Goal: Information Seeking & Learning: Check status

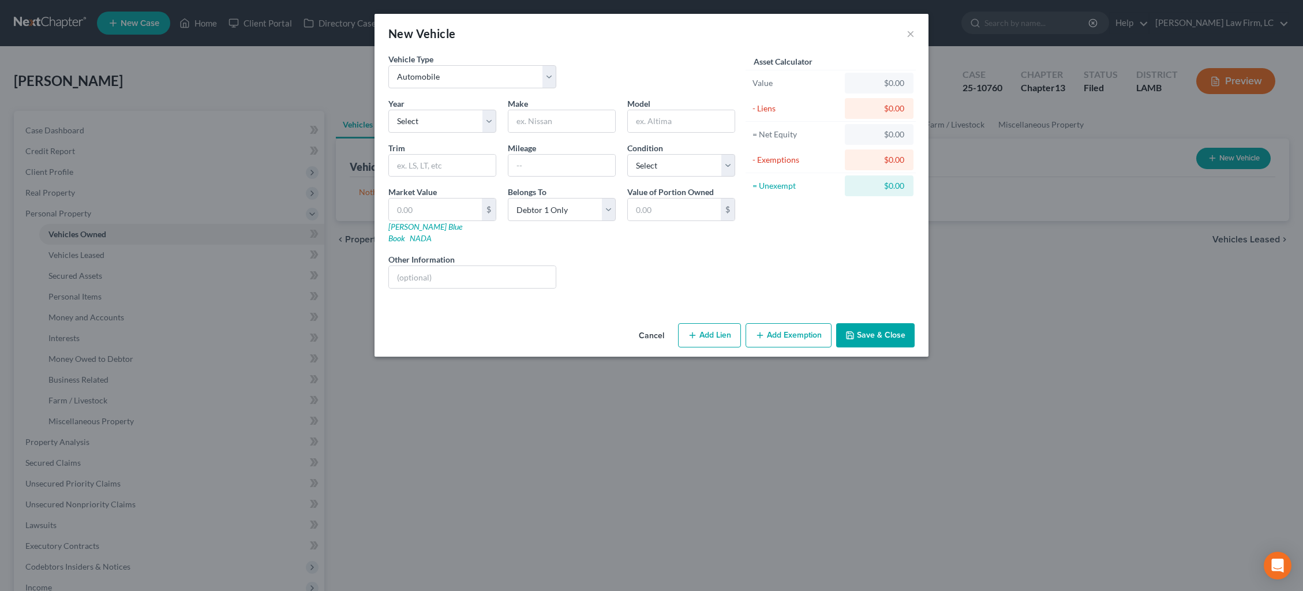
select select "0"
click at [288, 79] on div "New Vehicle × Vehicle Type Select Automobile Truck Trailer Watercraft Aircraft …" at bounding box center [651, 295] width 1303 height 591
click at [910, 33] on button "×" at bounding box center [911, 34] width 8 height 14
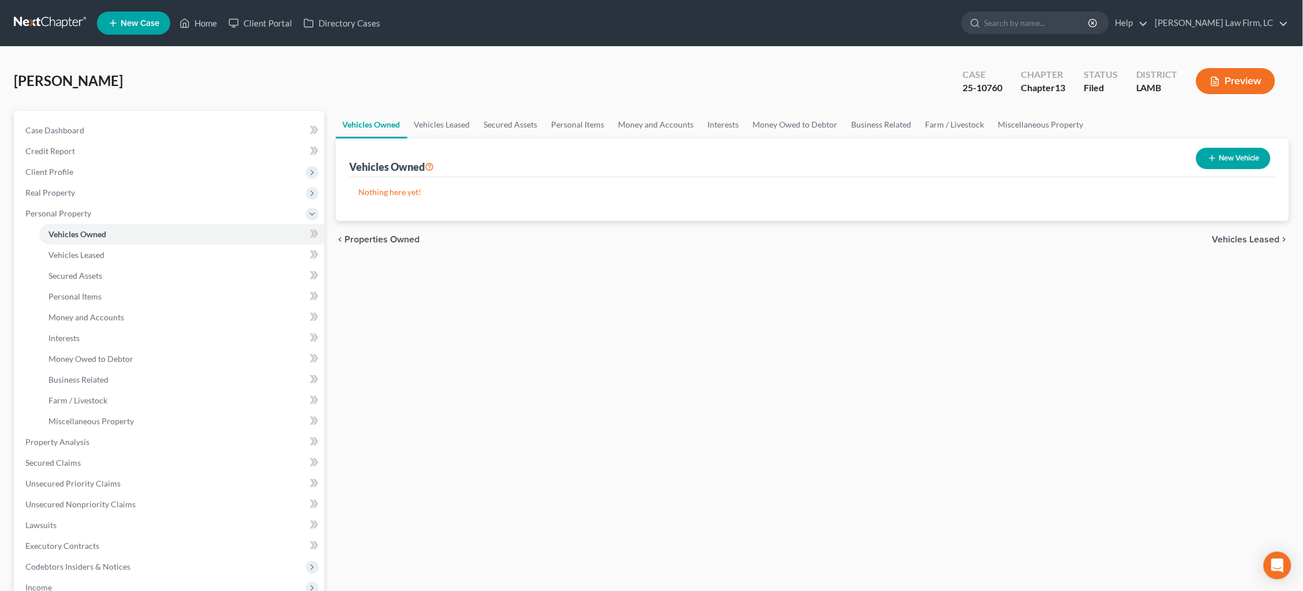
click at [36, 28] on link at bounding box center [51, 23] width 74 height 21
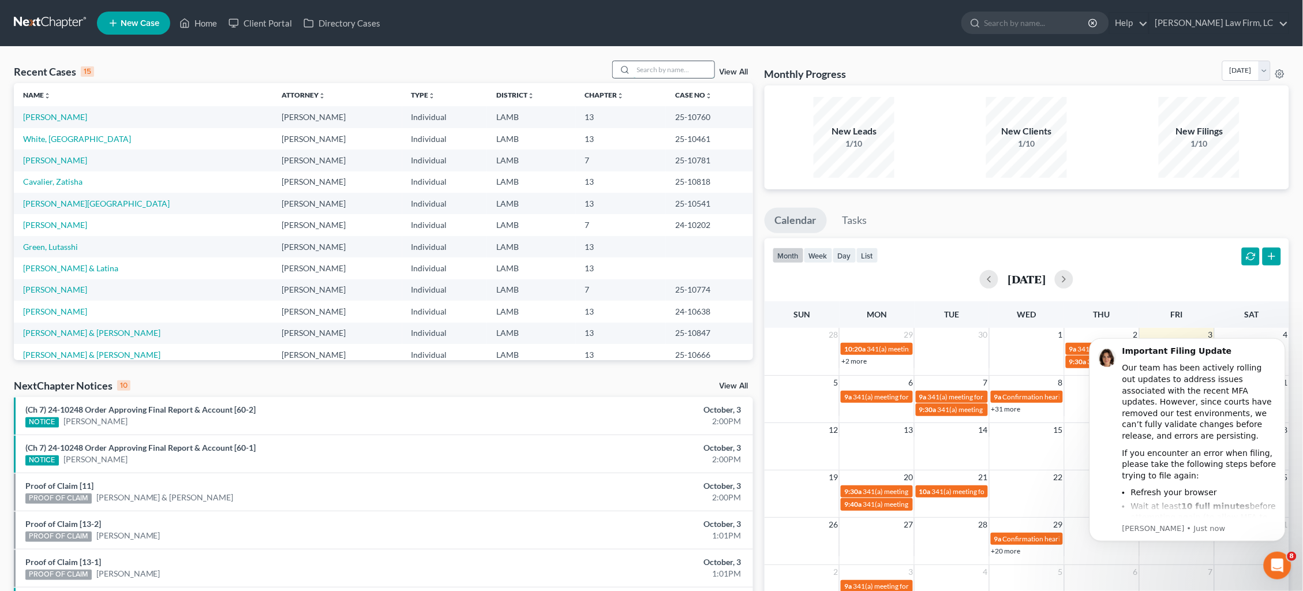
click at [668, 71] on input "search" at bounding box center [674, 69] width 81 height 17
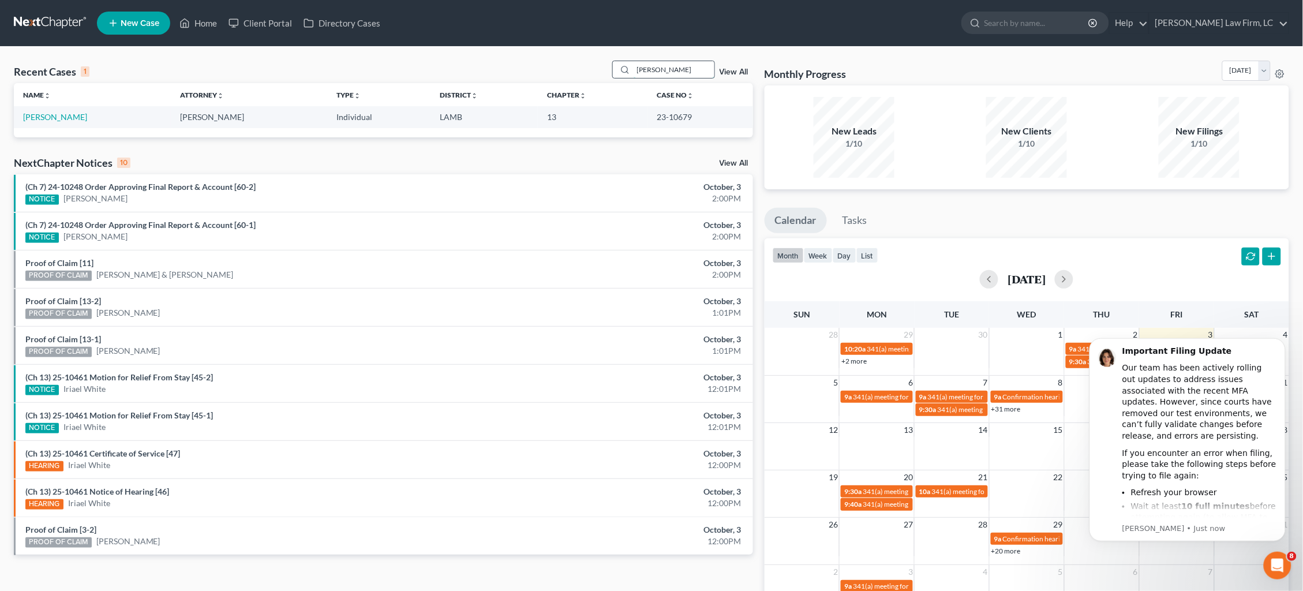
type input "[PERSON_NAME]"
drag, startPoint x: 668, startPoint y: 71, endPoint x: 42, endPoint y: 117, distance: 628.0
click at [42, 117] on link "[PERSON_NAME]" at bounding box center [55, 117] width 64 height 10
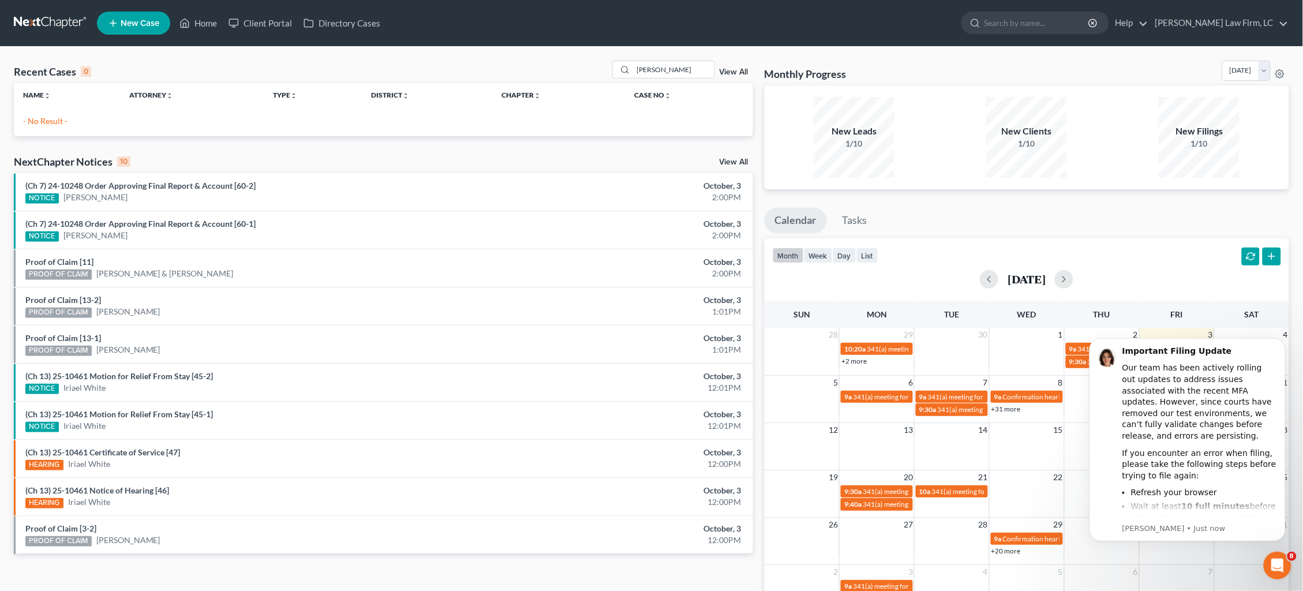
click at [42, 117] on p "- No Result -" at bounding box center [383, 121] width 721 height 12
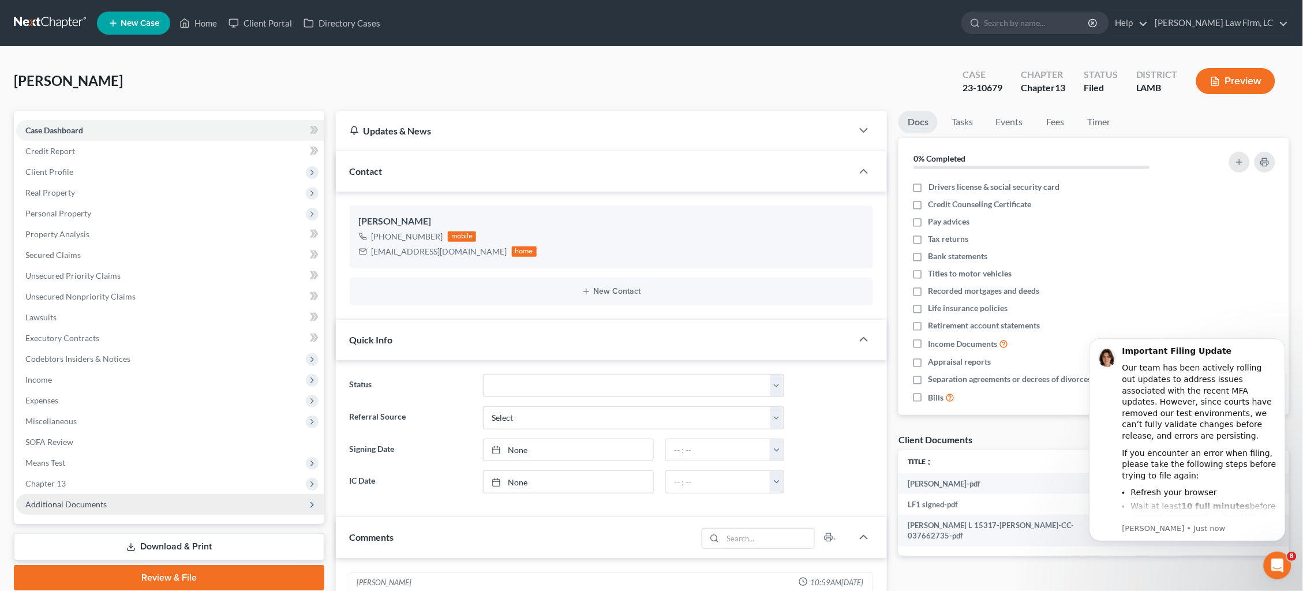
click at [94, 499] on span "Additional Documents" at bounding box center [65, 504] width 81 height 10
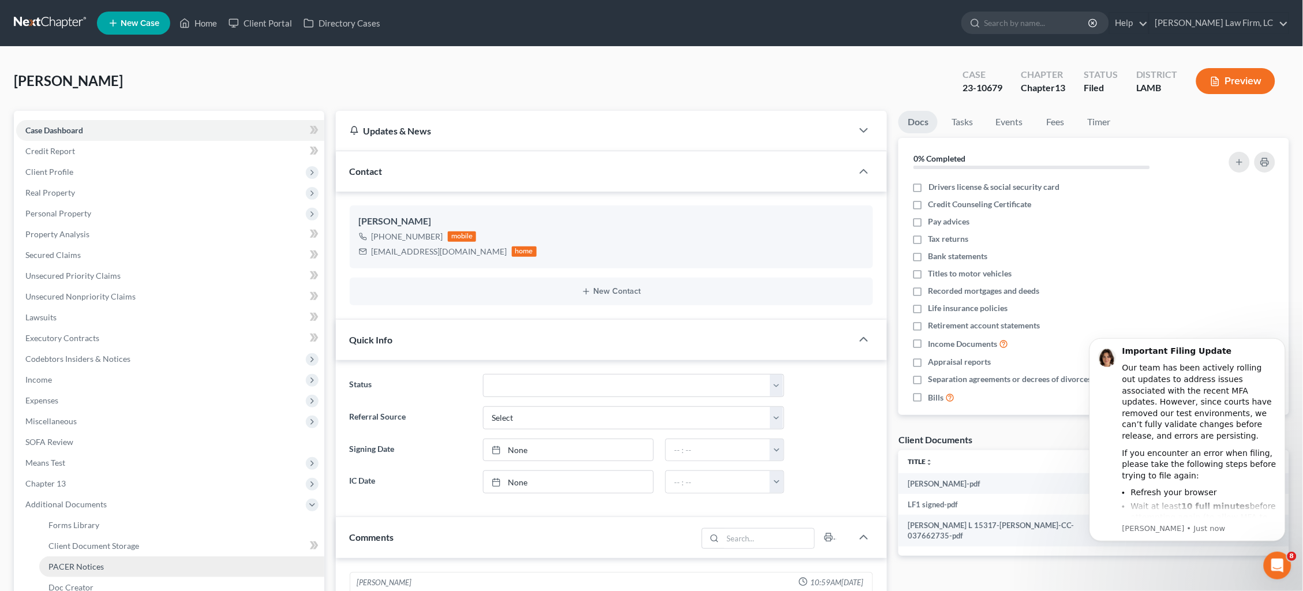
click at [113, 558] on link "PACER Notices" at bounding box center [181, 566] width 285 height 21
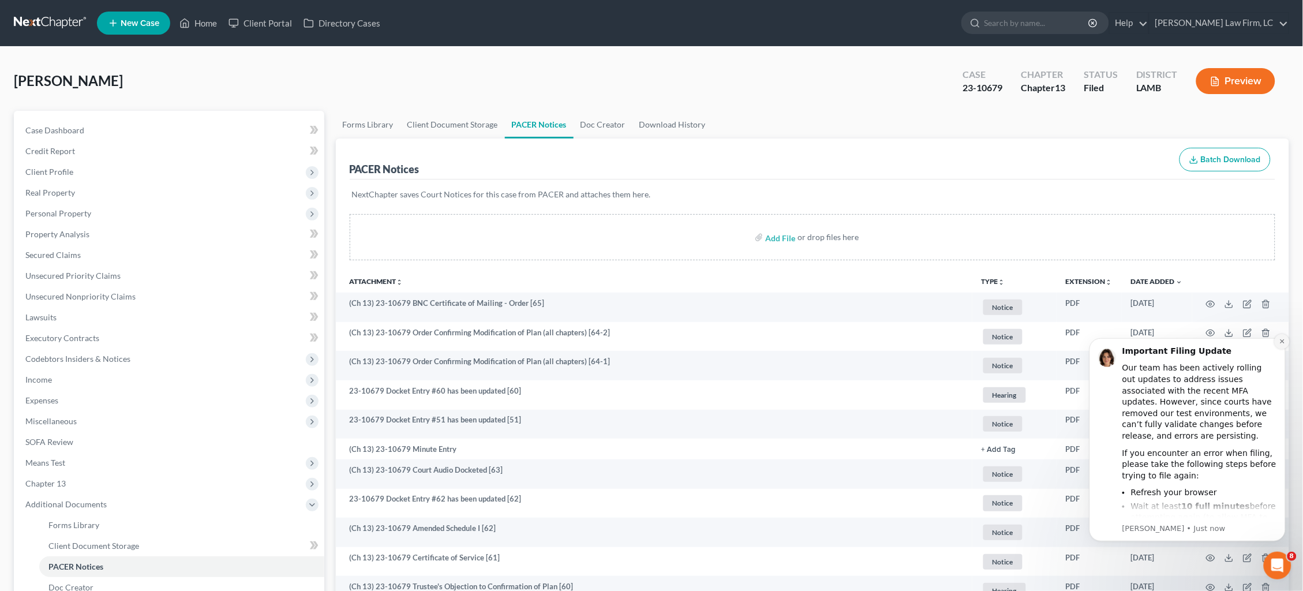
click at [1282, 341] on icon "Dismiss notification" at bounding box center [1282, 341] width 4 height 4
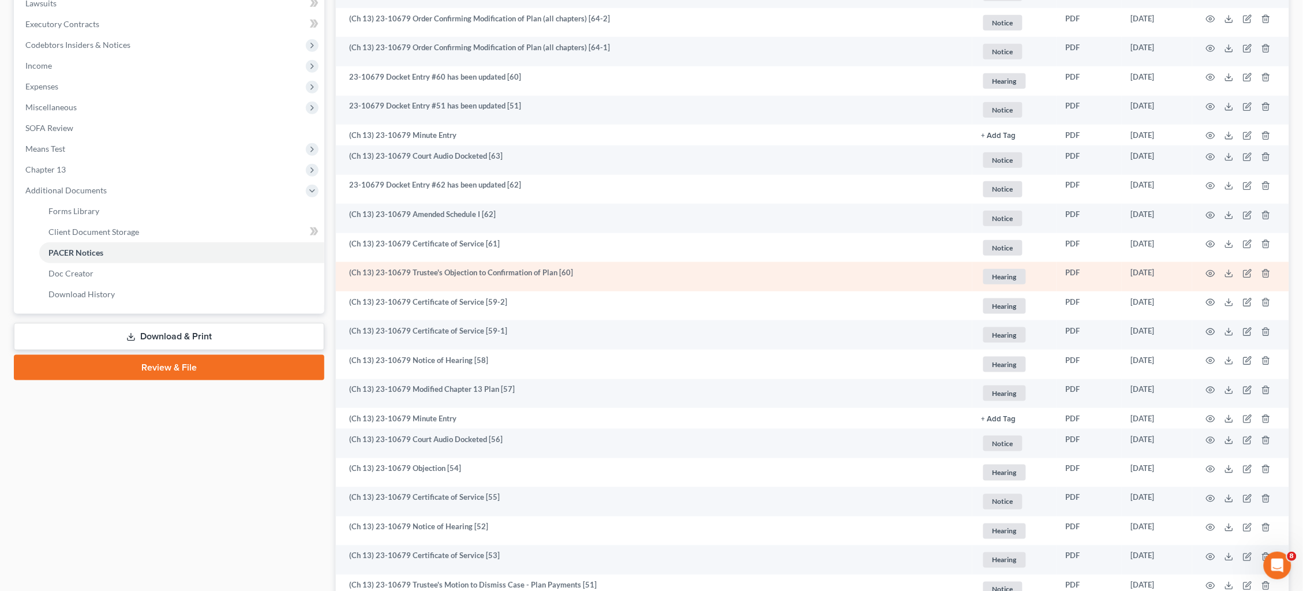
scroll to position [336, 0]
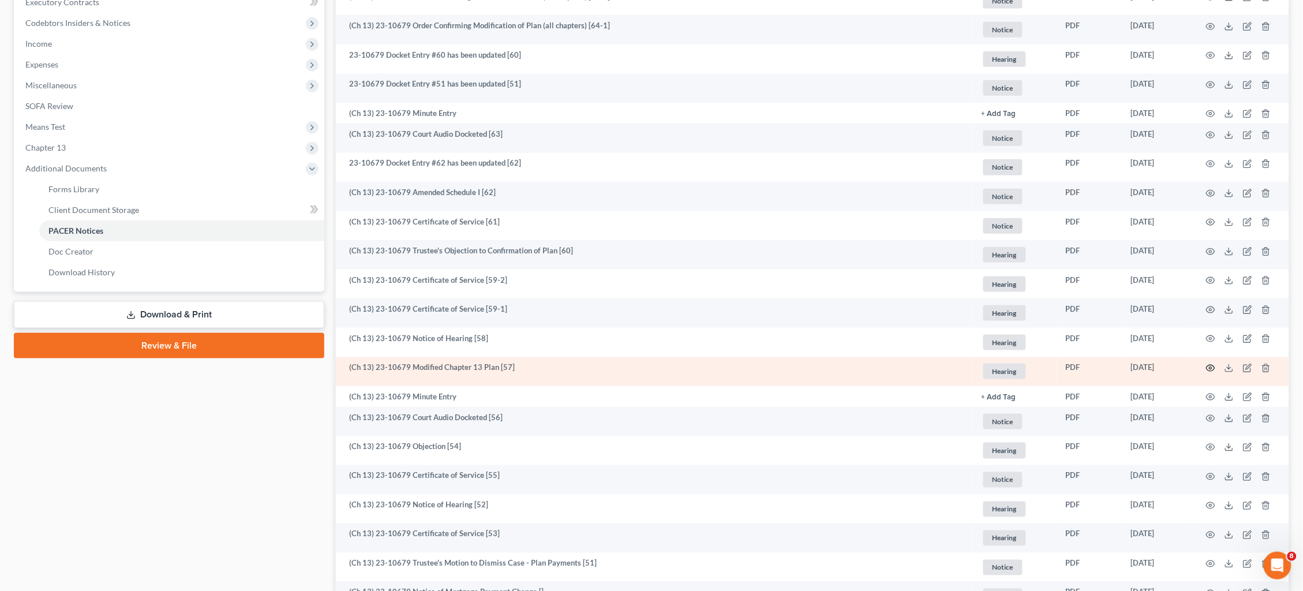
click at [1209, 364] on icon "button" at bounding box center [1210, 368] width 9 height 9
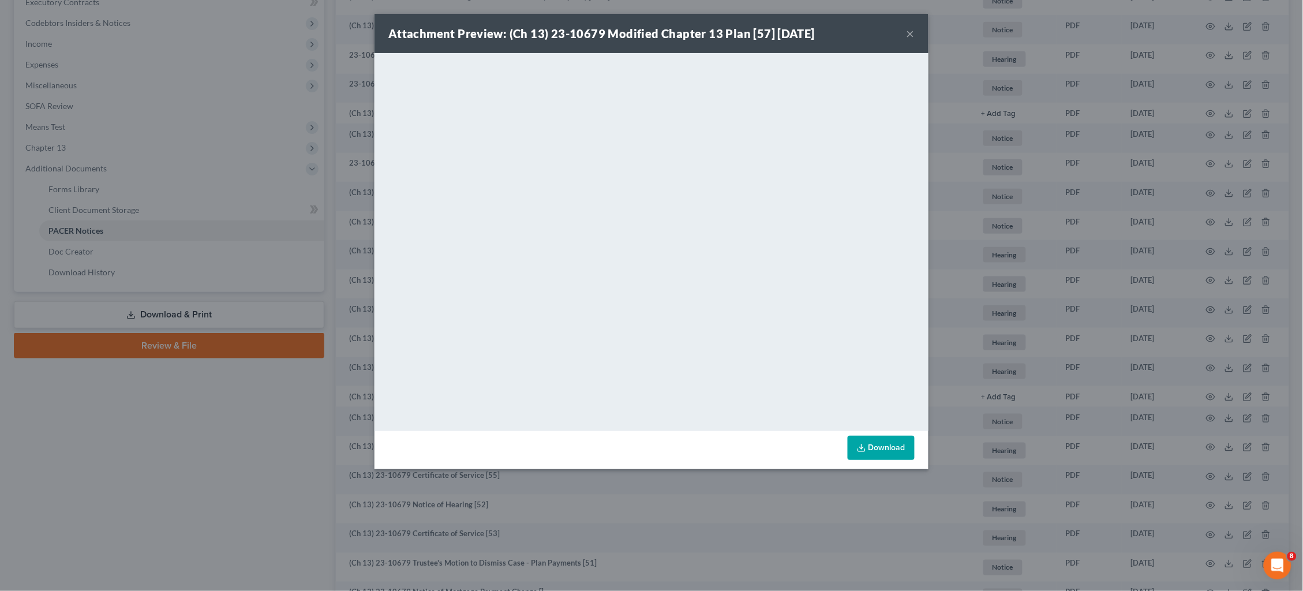
click at [1022, 291] on div "Attachment Preview: (Ch 13) 23-10679 Modified Chapter 13 Plan [57] [DATE] × Dow…" at bounding box center [651, 295] width 1303 height 591
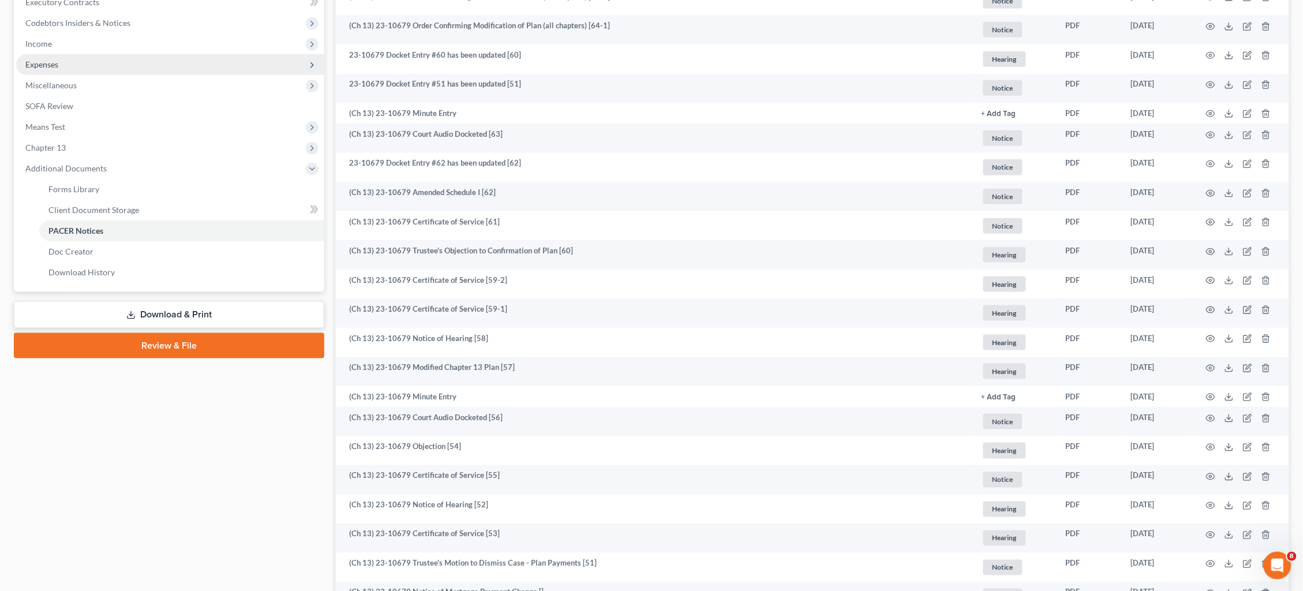
drag, startPoint x: 81, startPoint y: 51, endPoint x: 89, endPoint y: 58, distance: 10.2
click at [81, 54] on span "Expenses" at bounding box center [170, 64] width 308 height 21
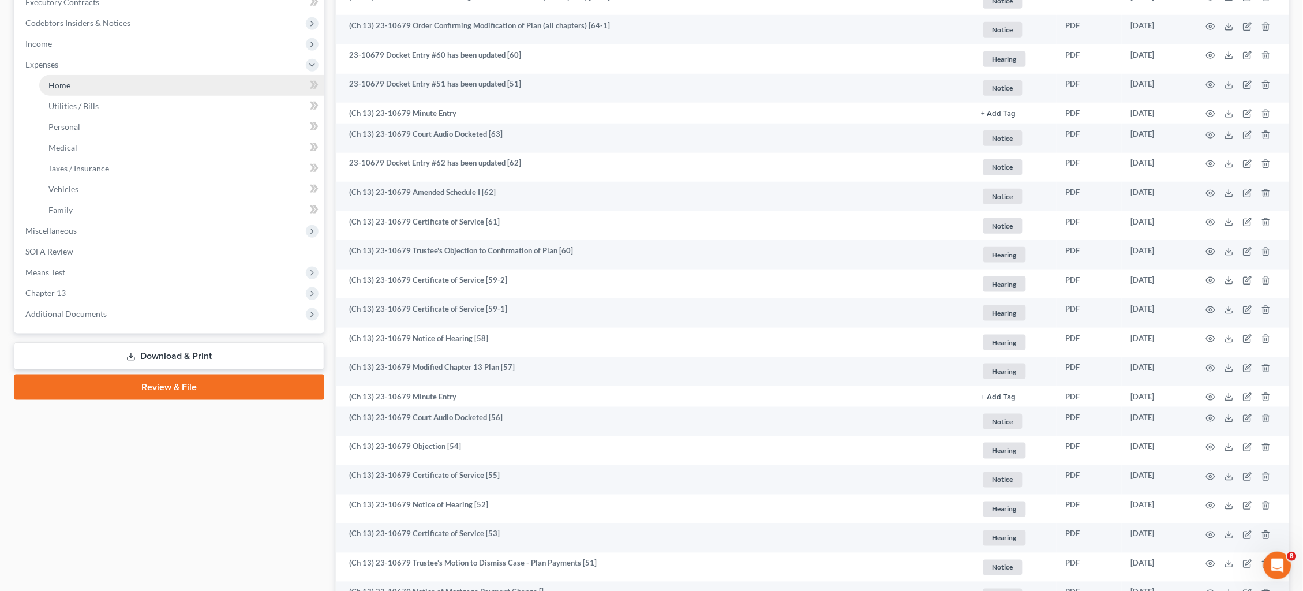
click at [103, 75] on link "Home" at bounding box center [181, 85] width 285 height 21
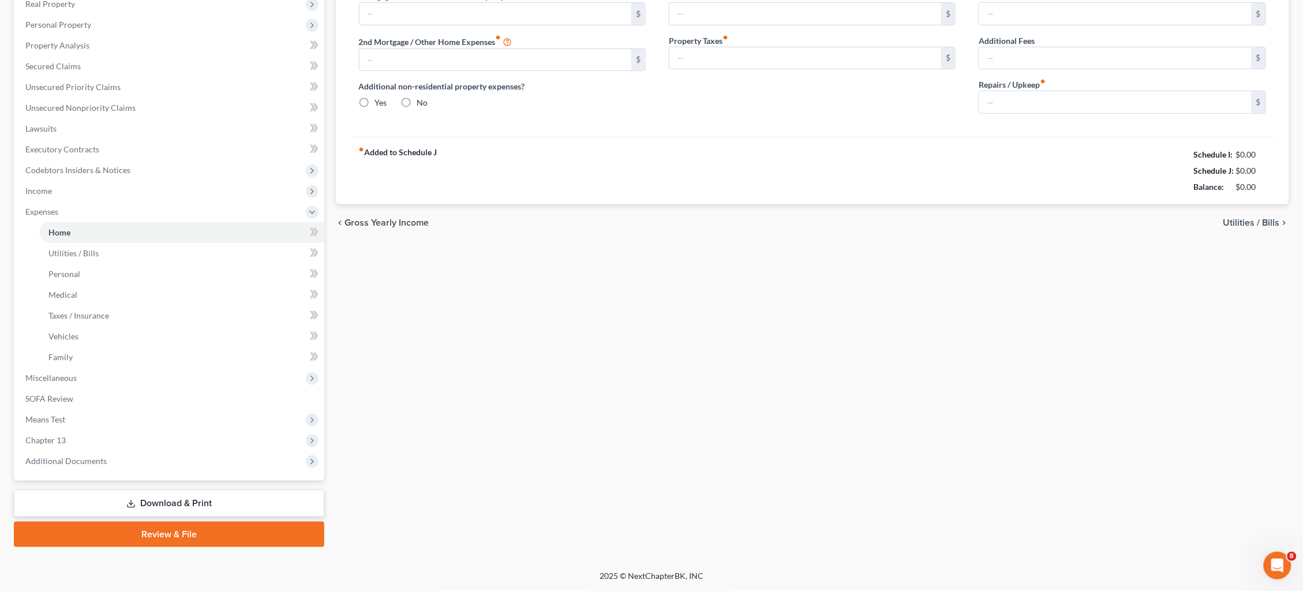
scroll to position [8, 0]
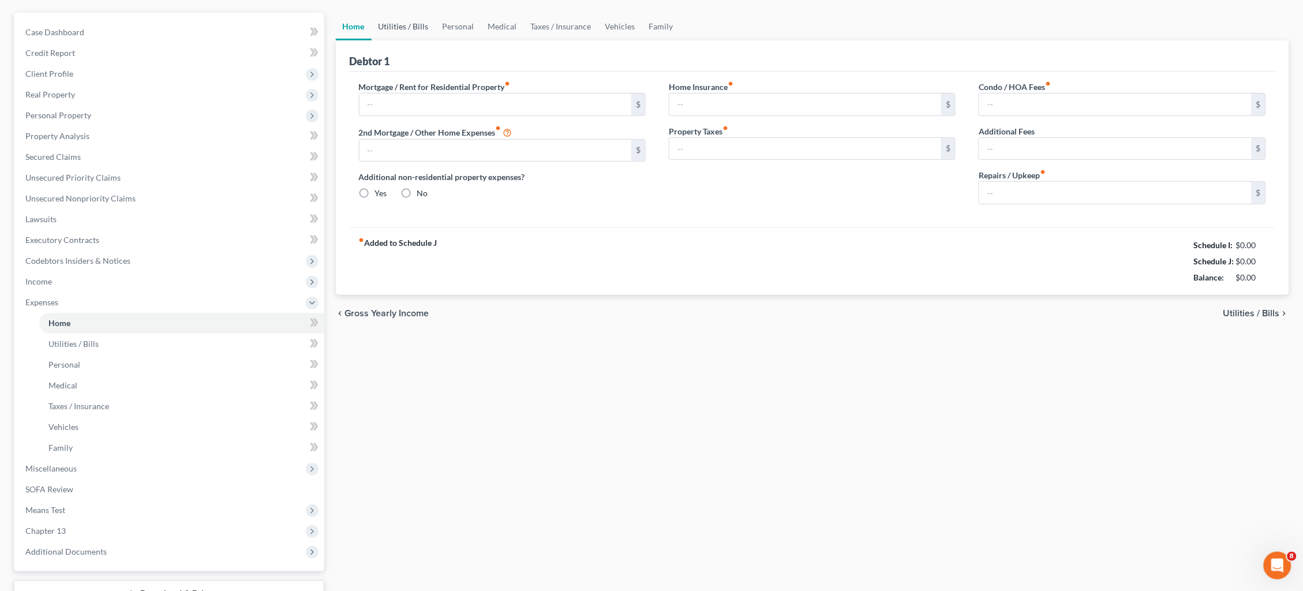
type input "1,884.62"
type input "0.00"
radio input "true"
type input "0.00"
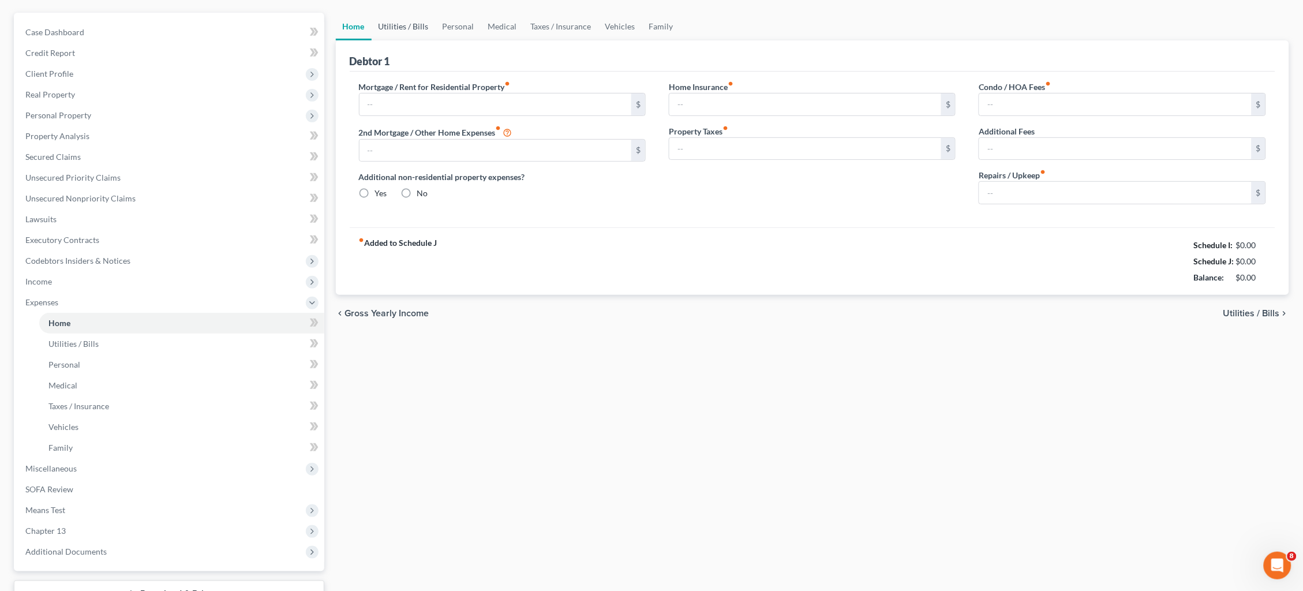
type input "37.50"
type input "0.00"
type input "100.00"
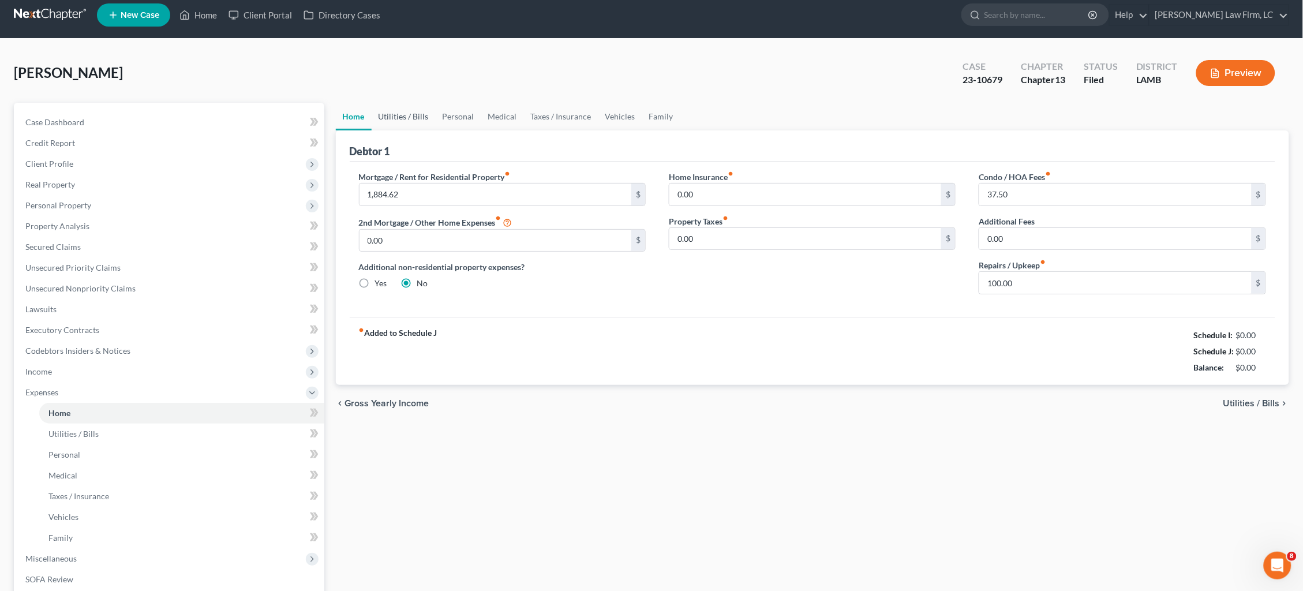
scroll to position [0, 0]
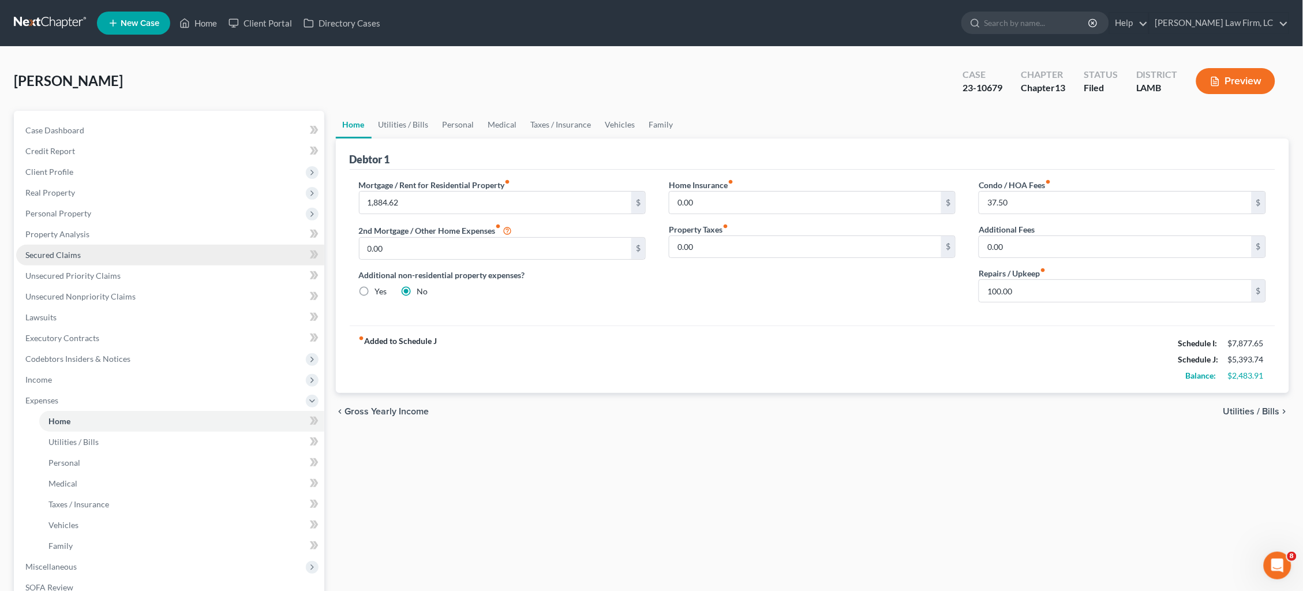
click at [89, 252] on link "Secured Claims" at bounding box center [170, 255] width 308 height 21
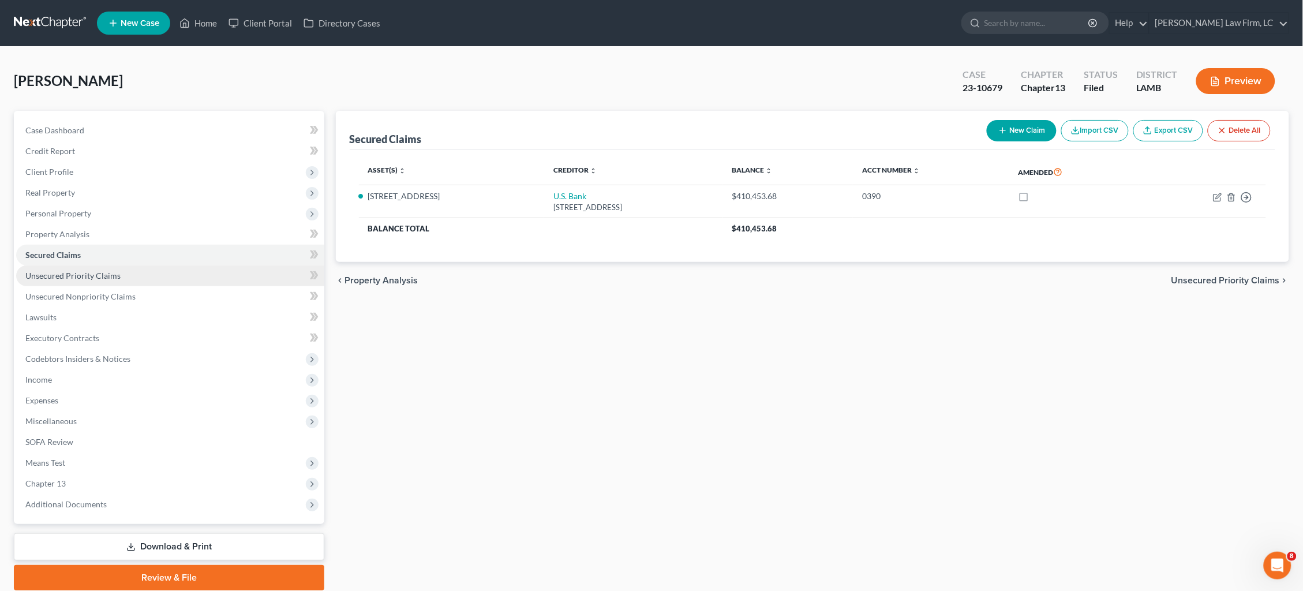
click at [95, 271] on span "Unsecured Priority Claims" at bounding box center [72, 276] width 95 height 10
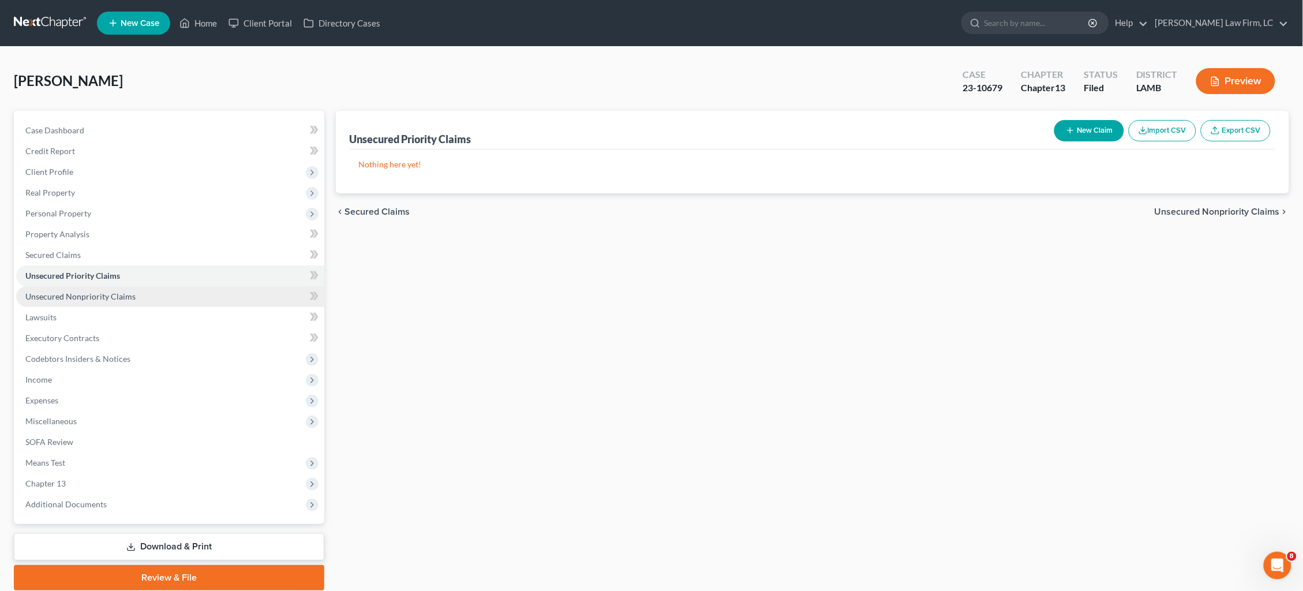
click at [103, 292] on span "Unsecured Nonpriority Claims" at bounding box center [80, 297] width 110 height 10
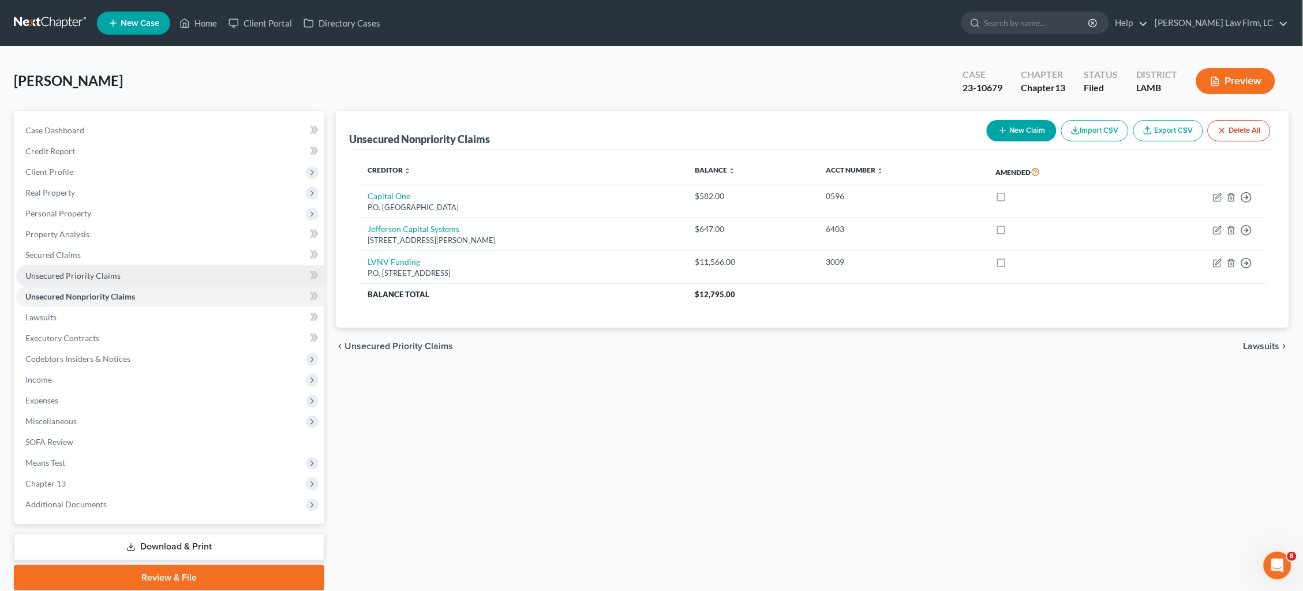
click at [101, 271] on span "Unsecured Priority Claims" at bounding box center [72, 276] width 95 height 10
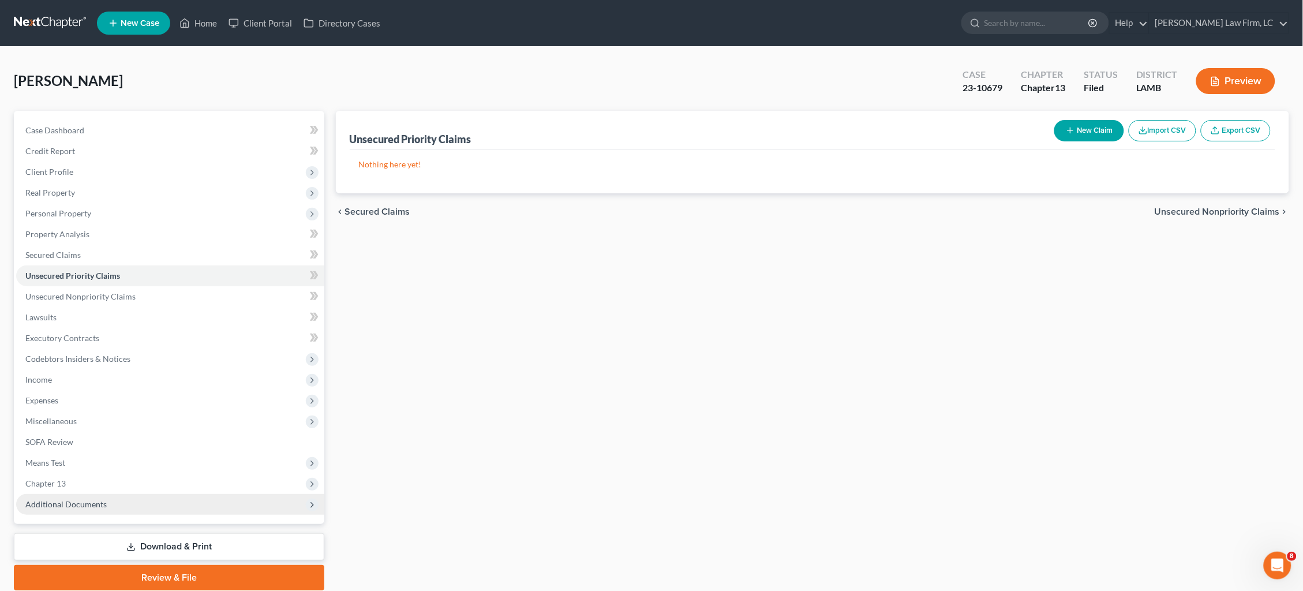
click at [100, 494] on span "Additional Documents" at bounding box center [170, 504] width 308 height 21
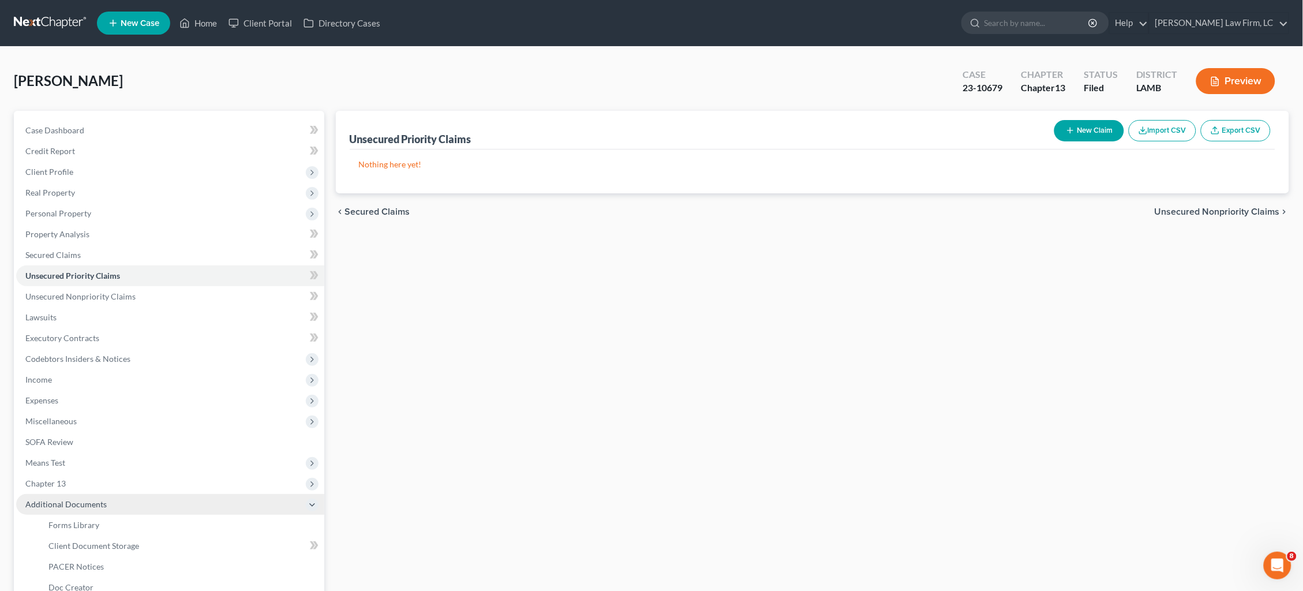
click at [103, 498] on span "Additional Documents" at bounding box center [170, 504] width 308 height 21
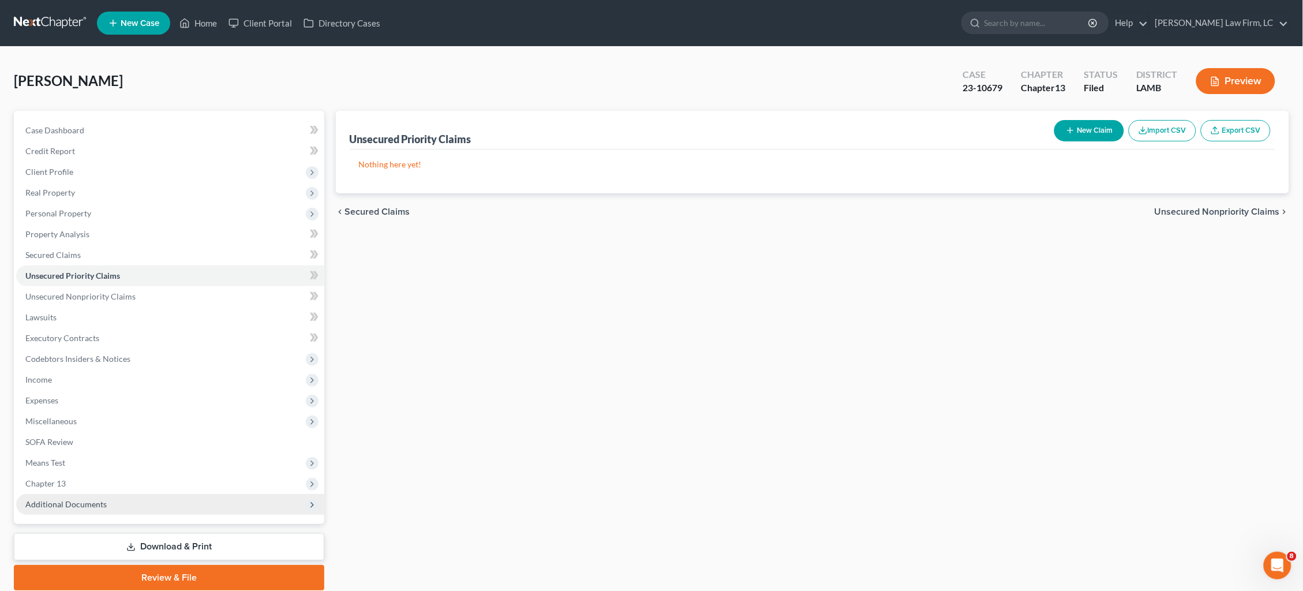
click at [110, 494] on span "Additional Documents" at bounding box center [170, 504] width 308 height 21
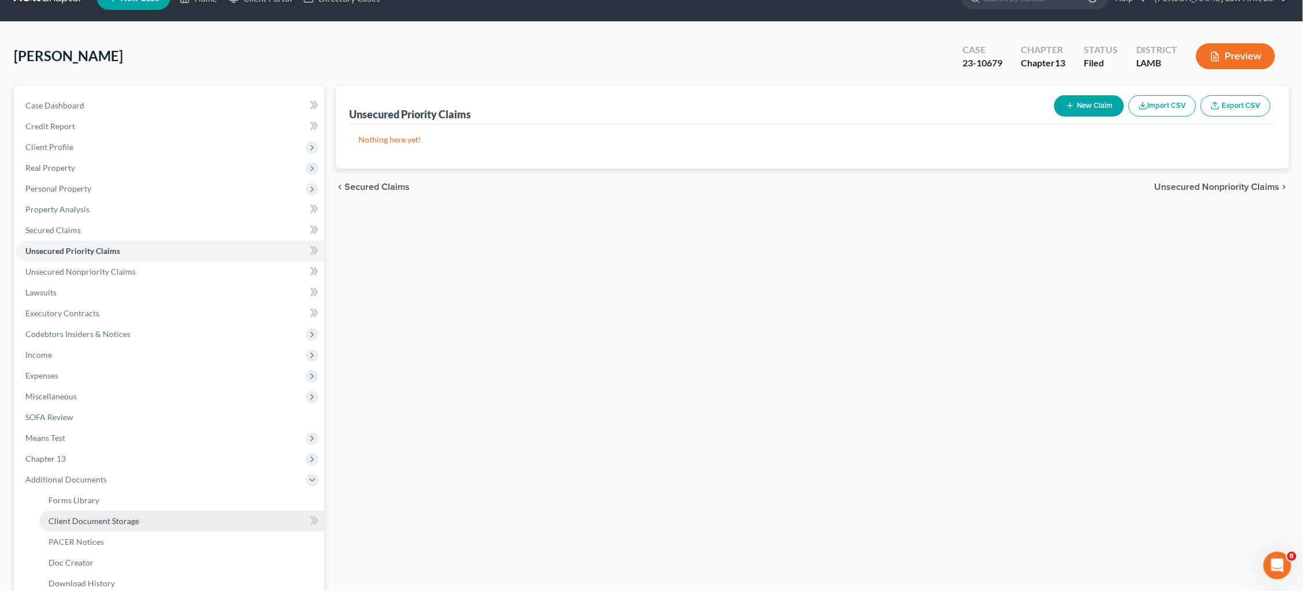
scroll to position [28, 0]
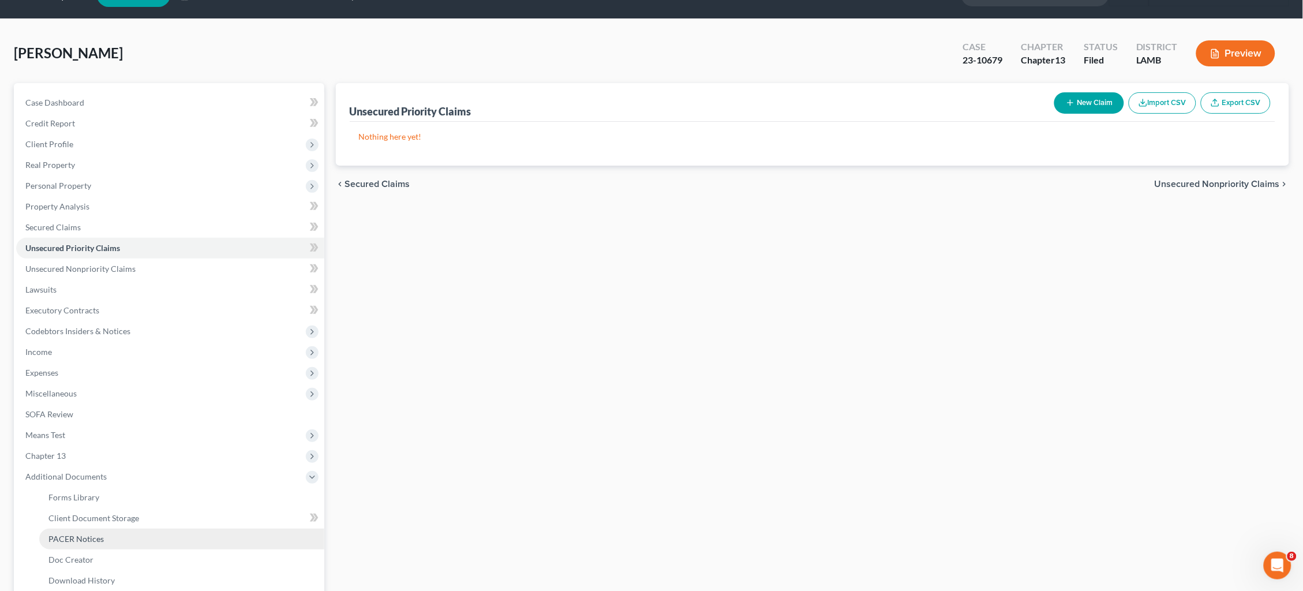
click at [121, 530] on link "PACER Notices" at bounding box center [181, 539] width 285 height 21
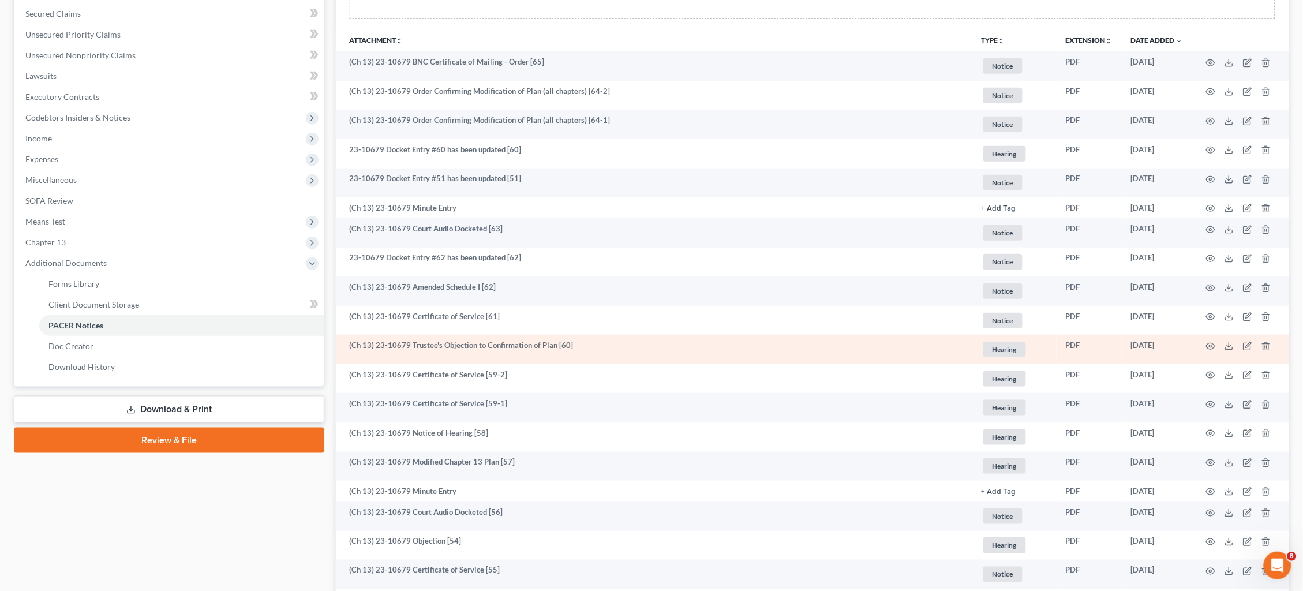
scroll to position [279, 0]
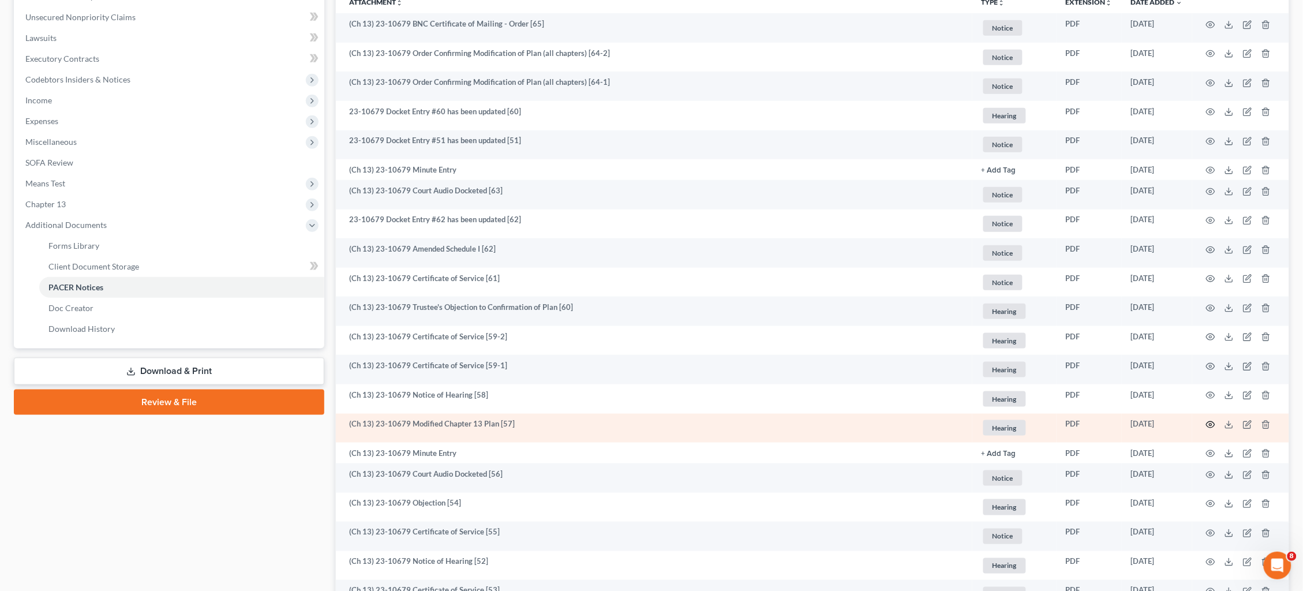
click at [1213, 420] on icon "button" at bounding box center [1210, 424] width 9 height 9
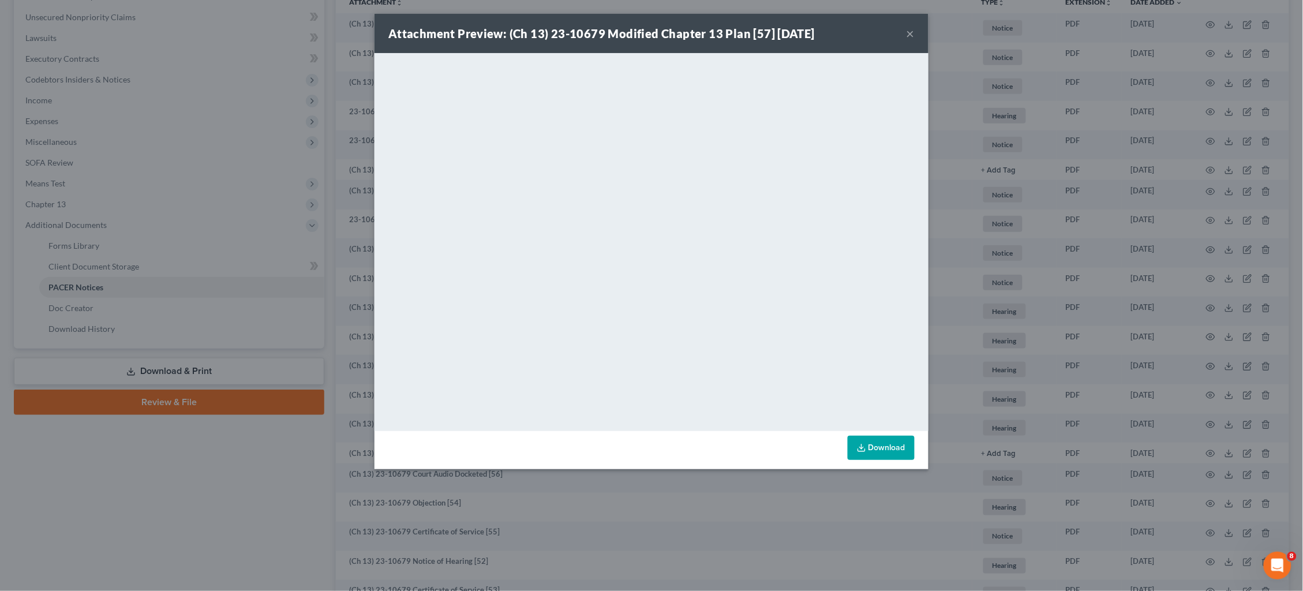
click at [272, 449] on div "Attachment Preview: (Ch 13) 23-10679 Modified Chapter 13 Plan [57] [DATE] × Dow…" at bounding box center [651, 295] width 1303 height 591
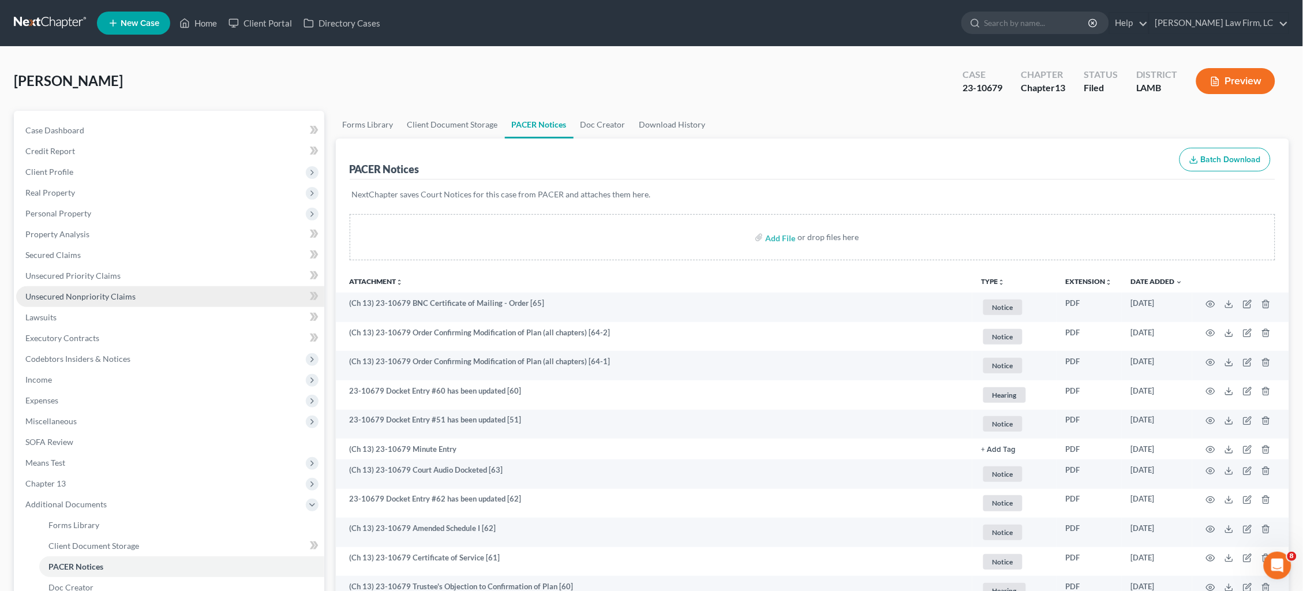
scroll to position [0, 0]
click at [103, 272] on span "Unsecured Priority Claims" at bounding box center [72, 276] width 95 height 10
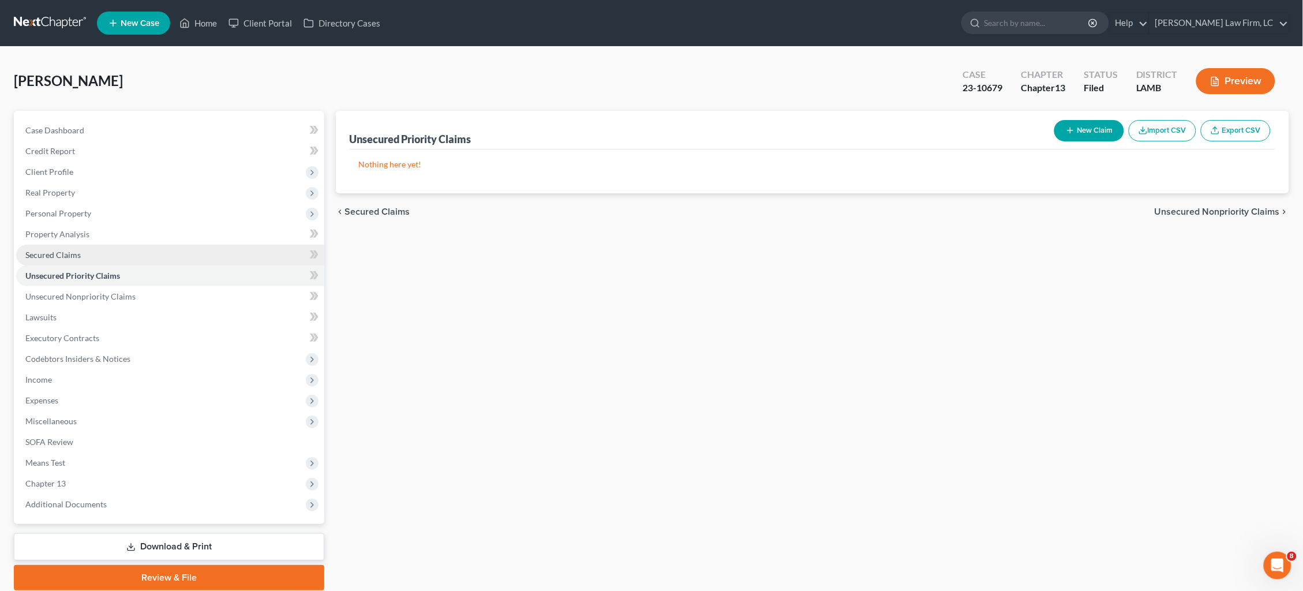
click at [87, 255] on link "Secured Claims" at bounding box center [170, 255] width 308 height 21
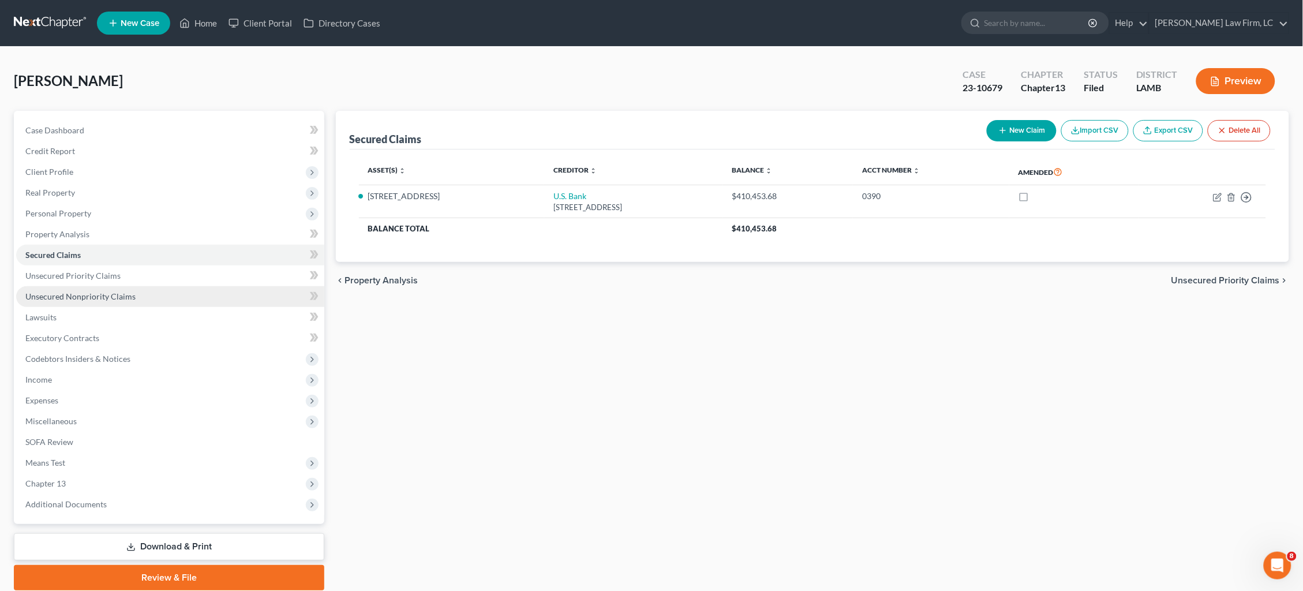
click at [114, 292] on span "Unsecured Nonpriority Claims" at bounding box center [80, 297] width 110 height 10
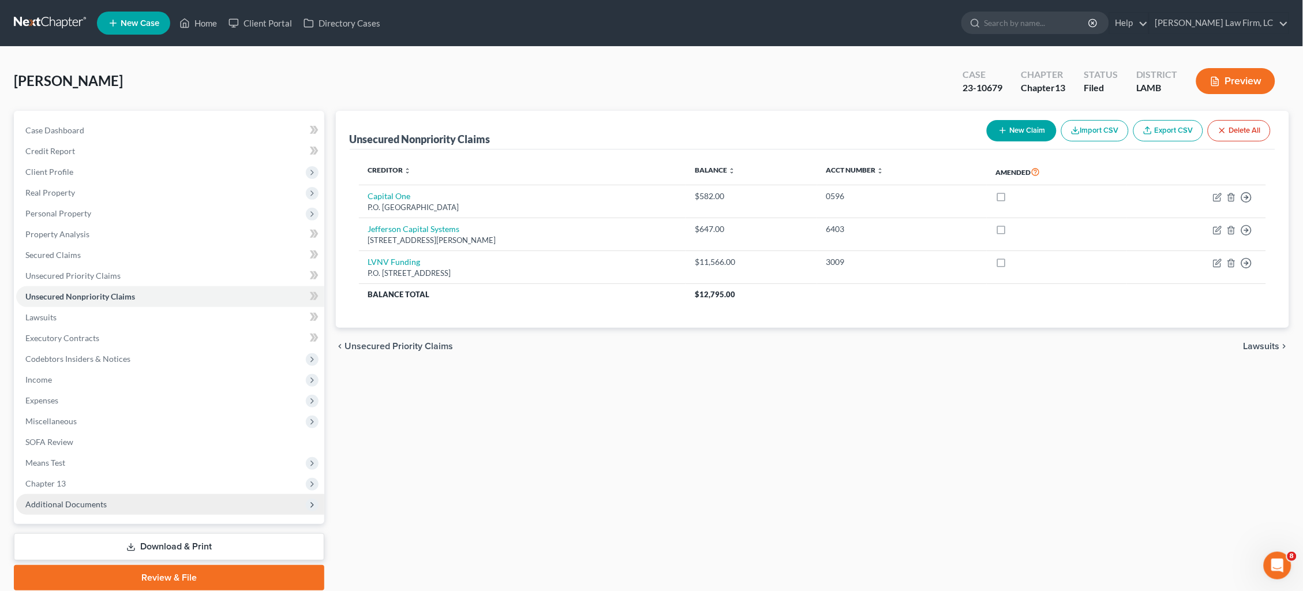
click at [194, 494] on span "Additional Documents" at bounding box center [170, 504] width 308 height 21
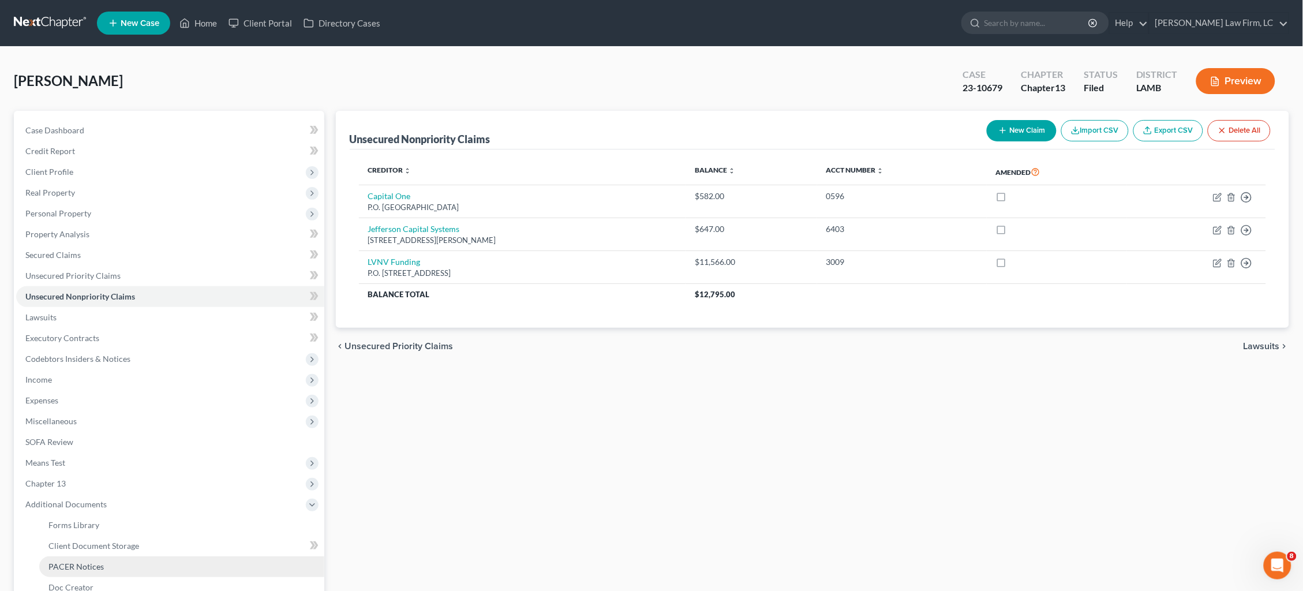
click at [193, 556] on link "PACER Notices" at bounding box center [181, 566] width 285 height 21
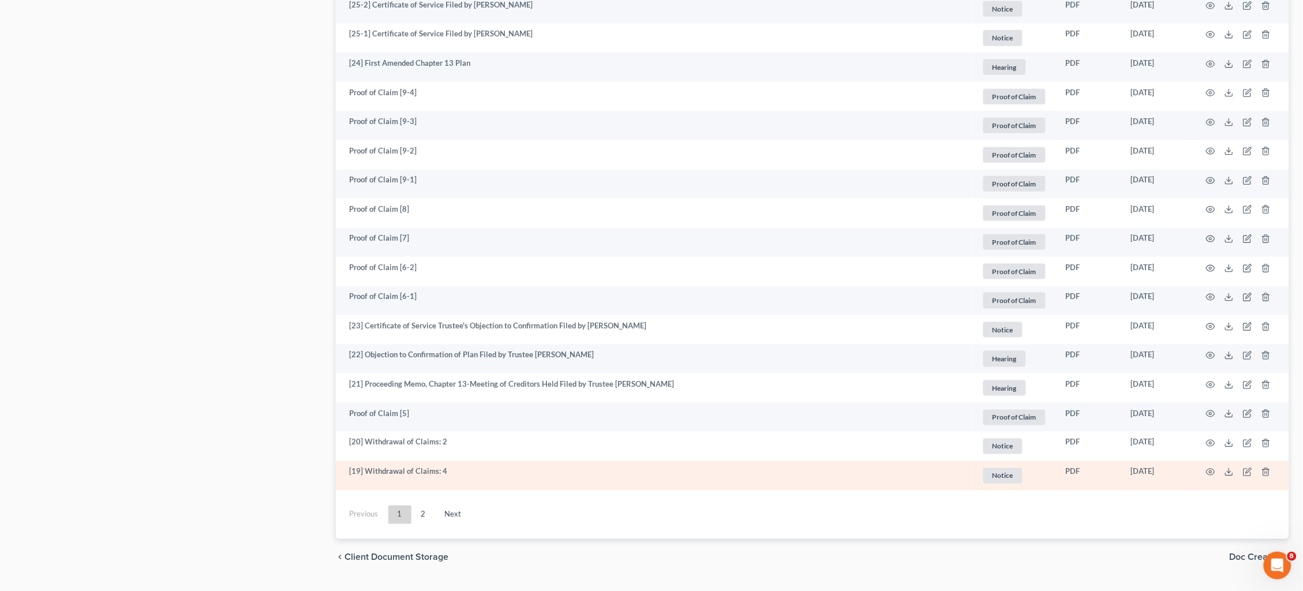
scroll to position [1957, 0]
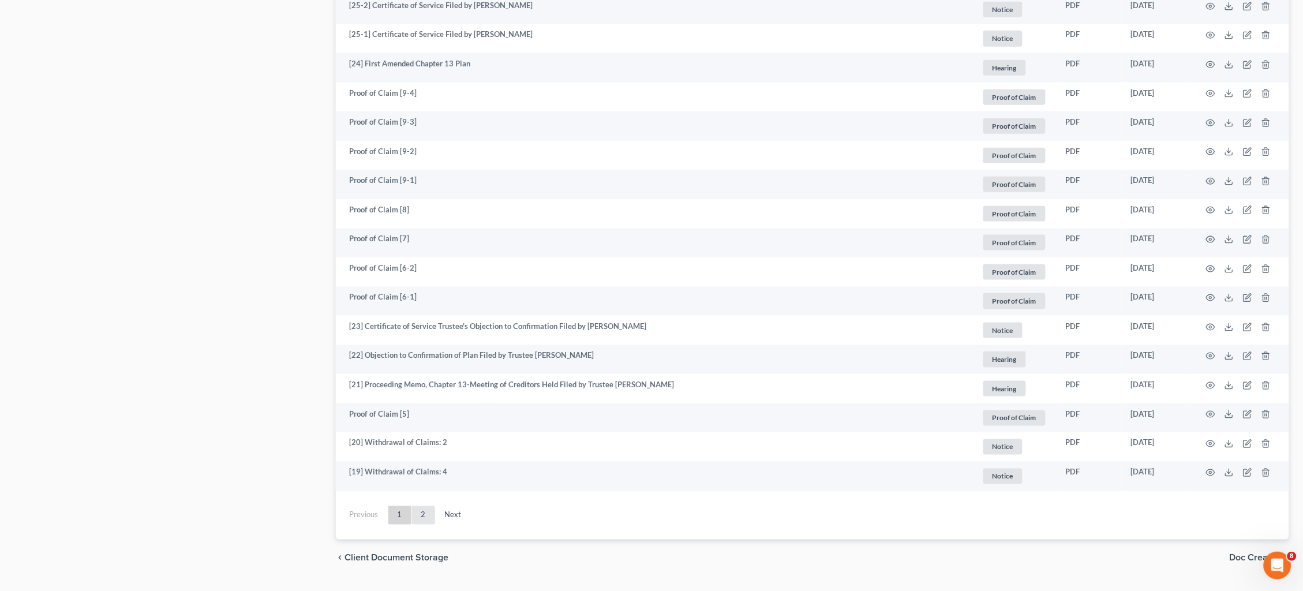
click at [423, 506] on link "2" at bounding box center [423, 515] width 23 height 18
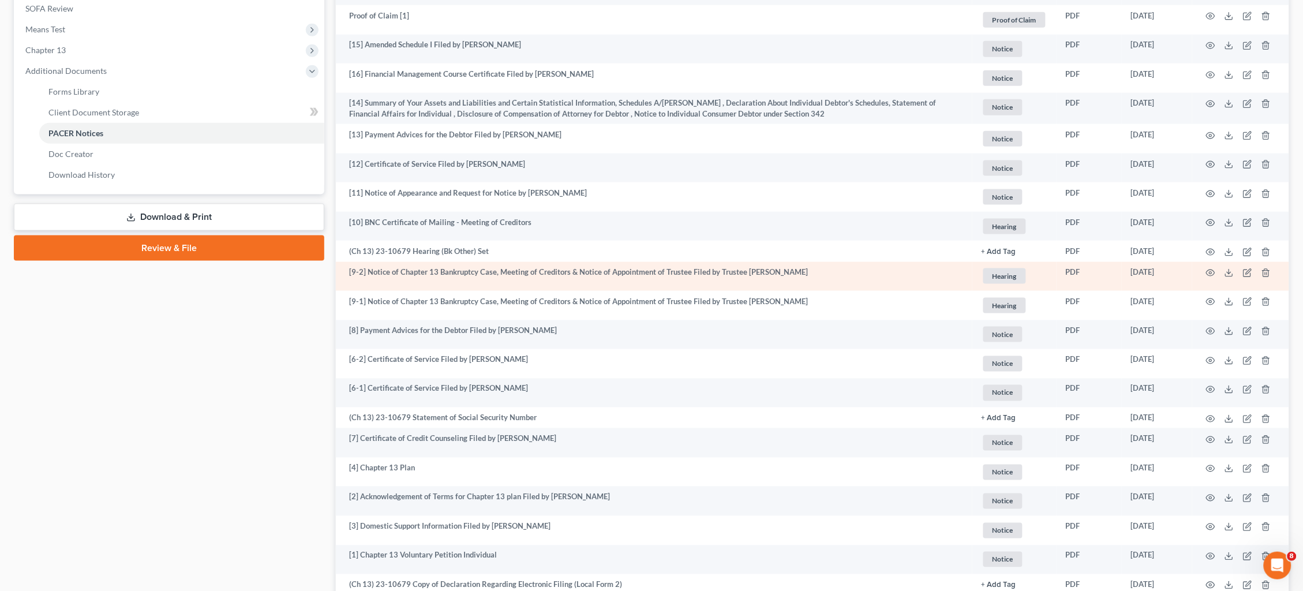
scroll to position [313, 0]
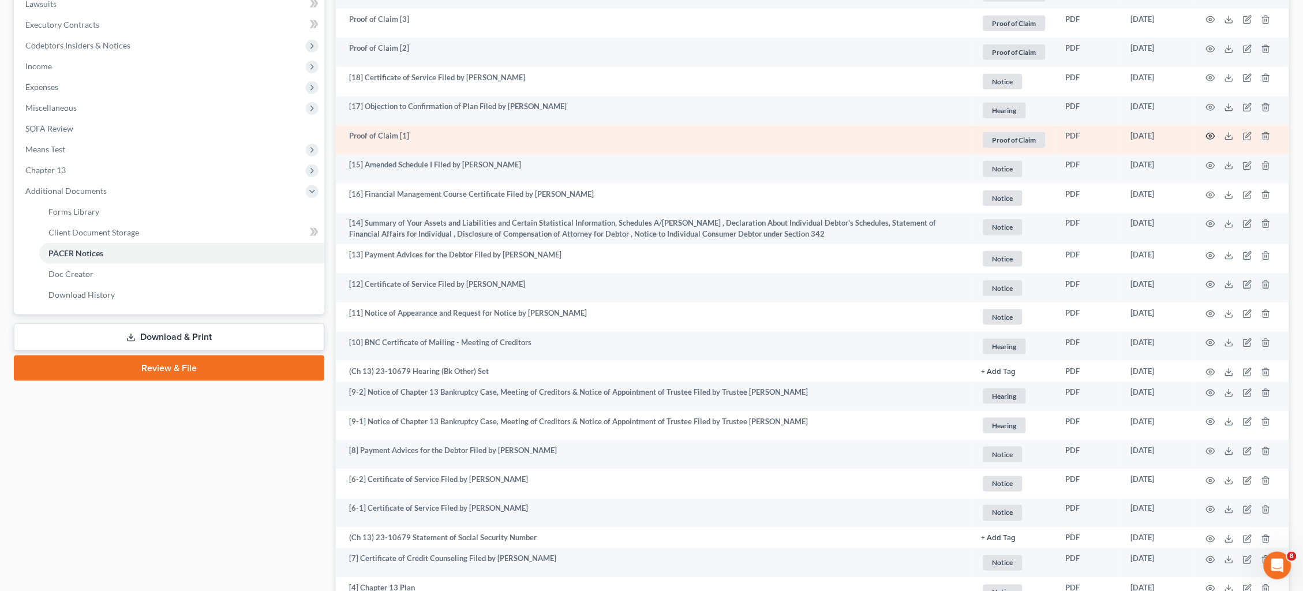
click at [1211, 135] on icon "button" at bounding box center [1210, 136] width 9 height 9
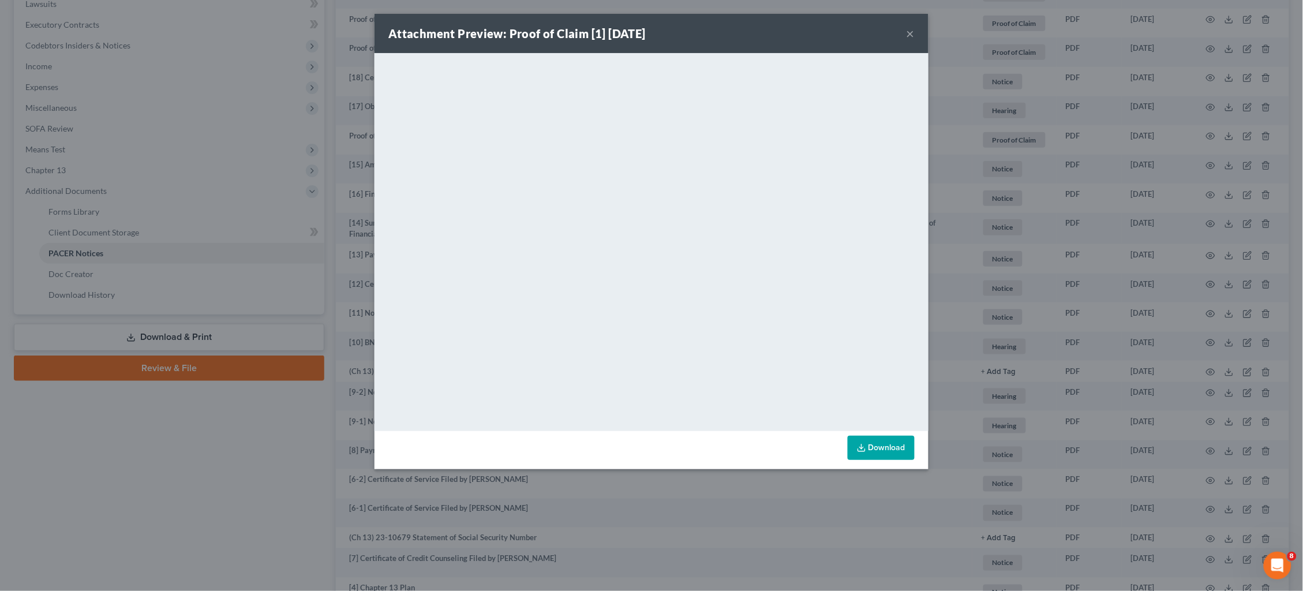
click at [1133, 300] on div "Attachment Preview: Proof of Claim [1] [DATE] × <object ng-attr-data='[URL][DOM…" at bounding box center [651, 295] width 1303 height 591
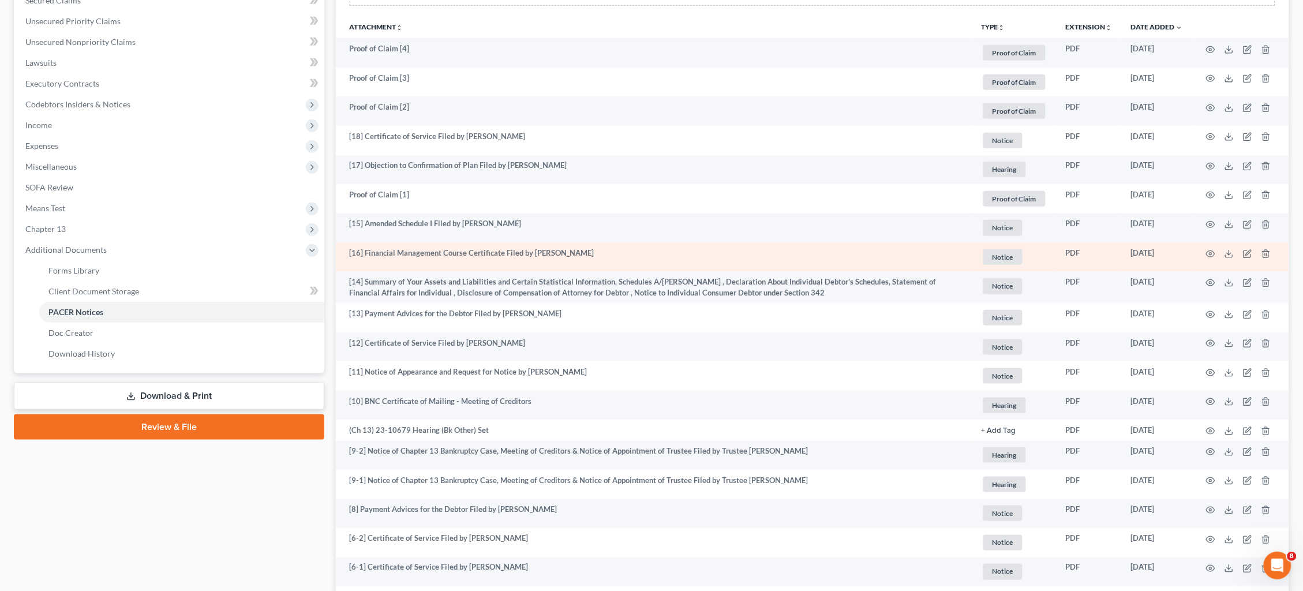
scroll to position [225, 0]
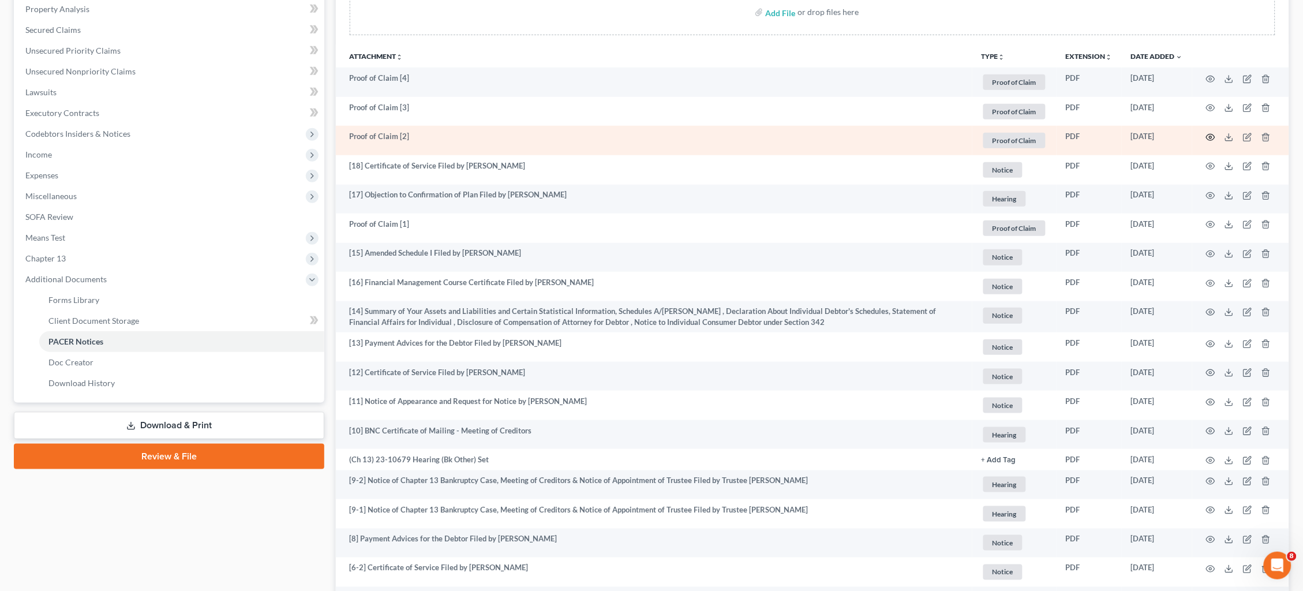
click at [1209, 136] on icon "button" at bounding box center [1210, 137] width 9 height 9
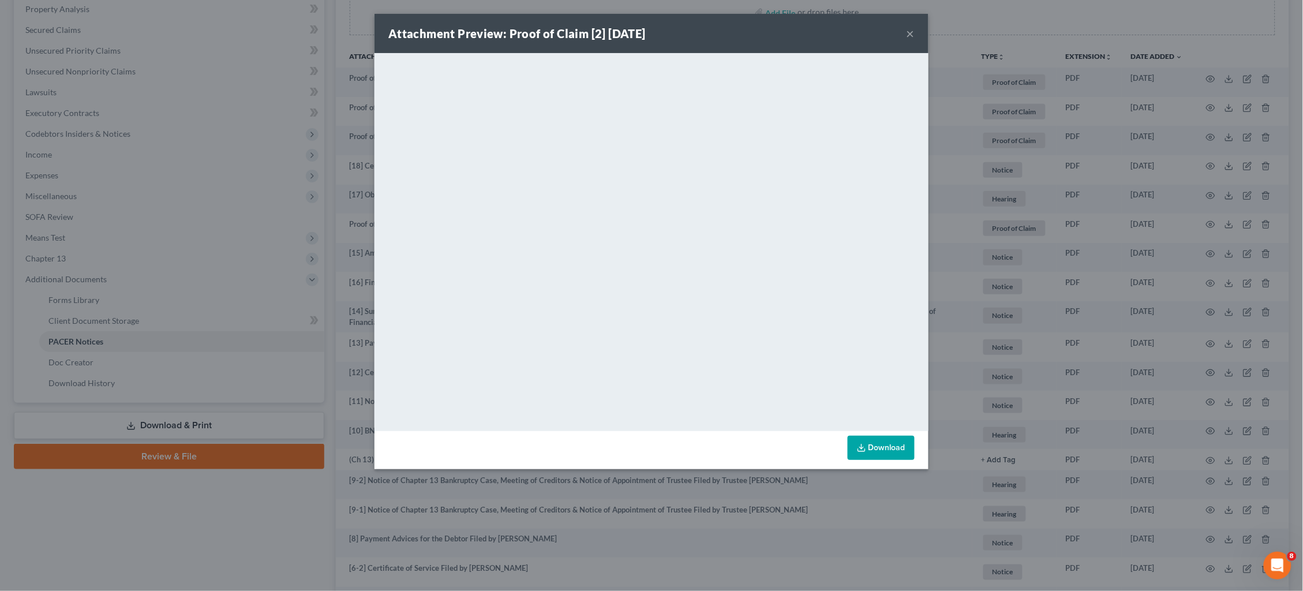
click at [1017, 249] on div "Attachment Preview: Proof of Claim [2] [DATE] × <object ng-attr-data='[URL][DOM…" at bounding box center [651, 295] width 1303 height 591
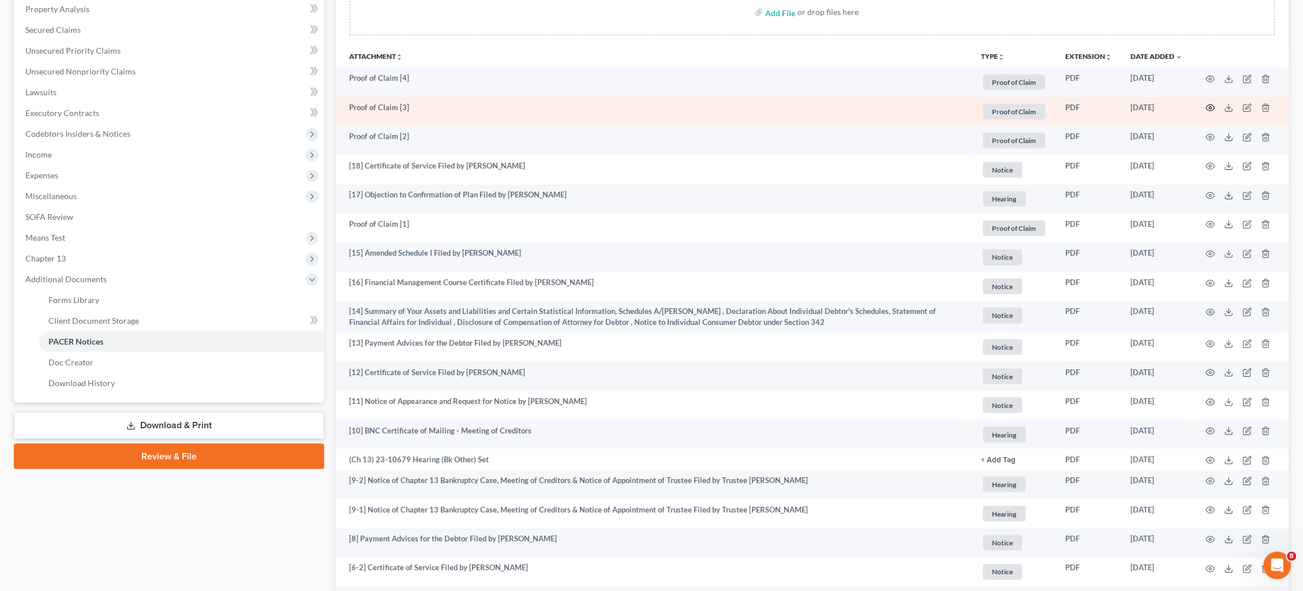
click at [1208, 107] on icon "button" at bounding box center [1211, 108] width 9 height 6
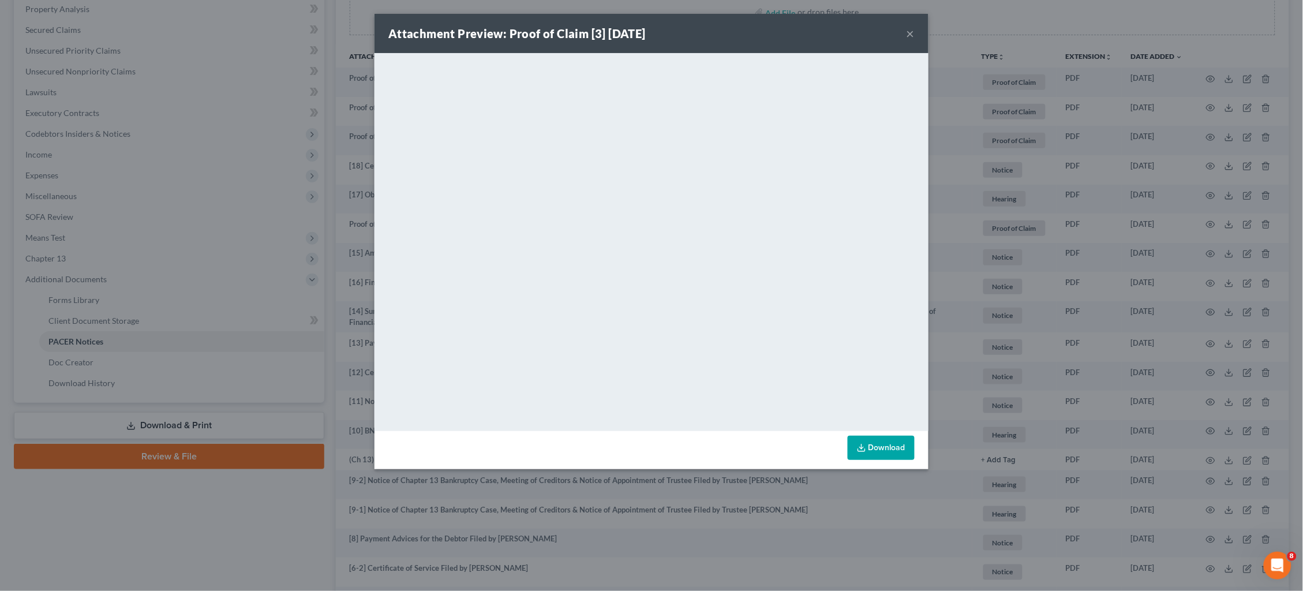
click at [913, 34] on button "×" at bounding box center [911, 34] width 8 height 14
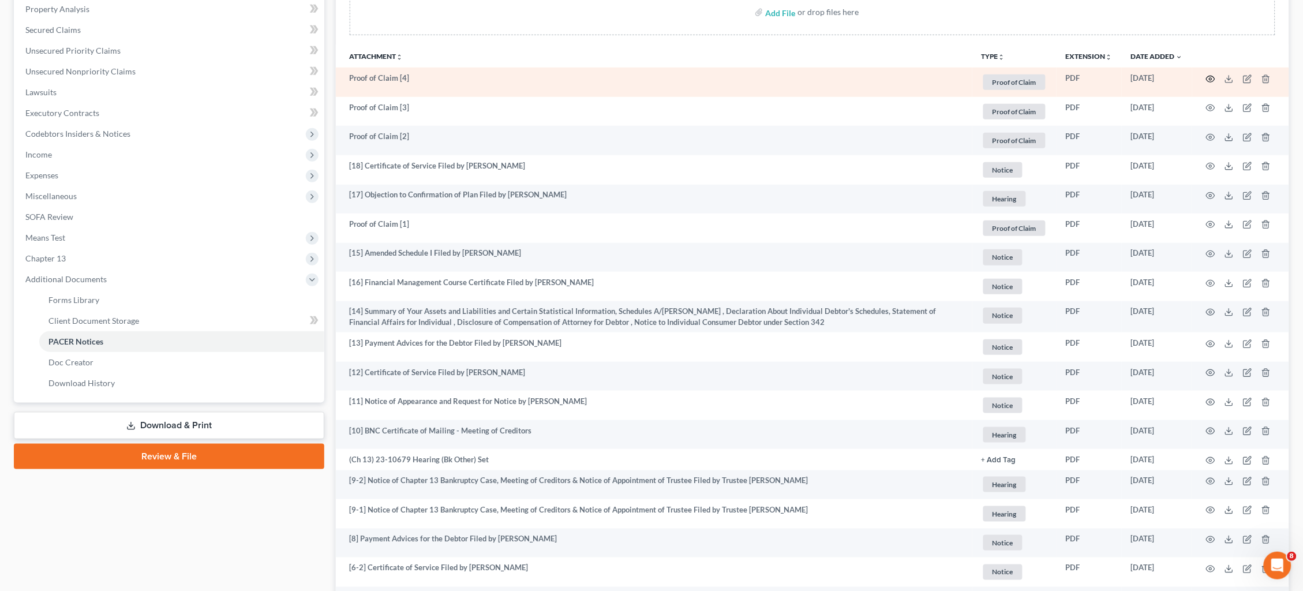
click at [1213, 80] on icon "button" at bounding box center [1211, 79] width 9 height 6
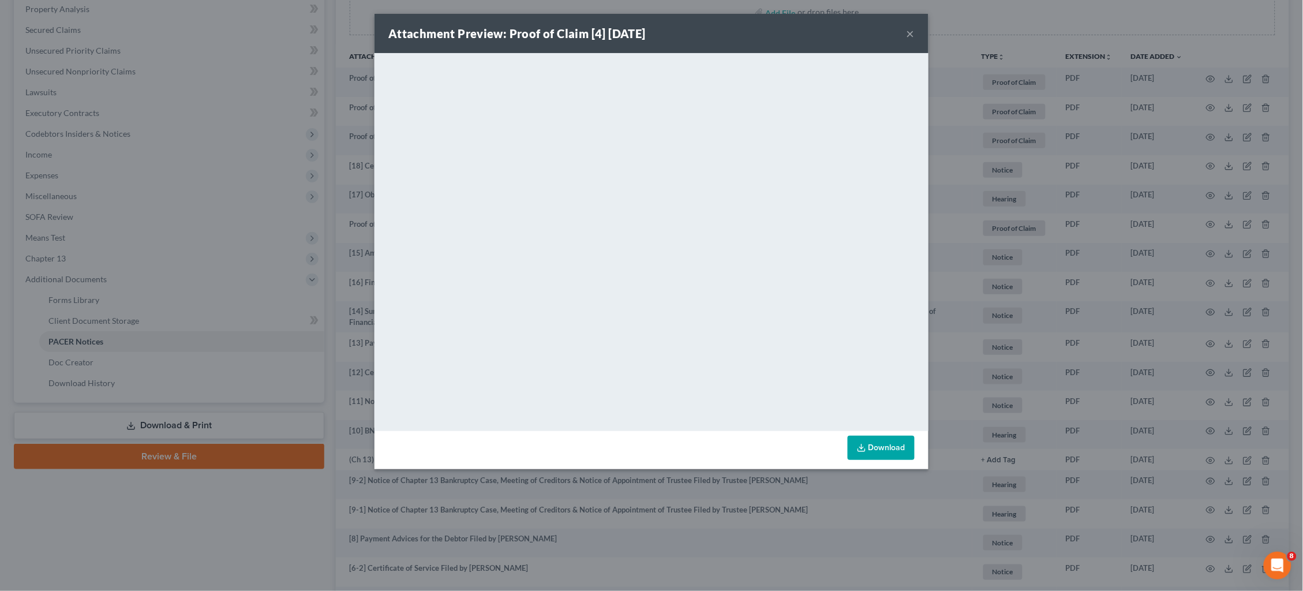
drag, startPoint x: 1206, startPoint y: 170, endPoint x: 1183, endPoint y: 192, distance: 31.5
click at [1206, 170] on div "Attachment Preview: Proof of Claim [4] [DATE] × <object ng-attr-data='[URL][DOM…" at bounding box center [651, 295] width 1303 height 591
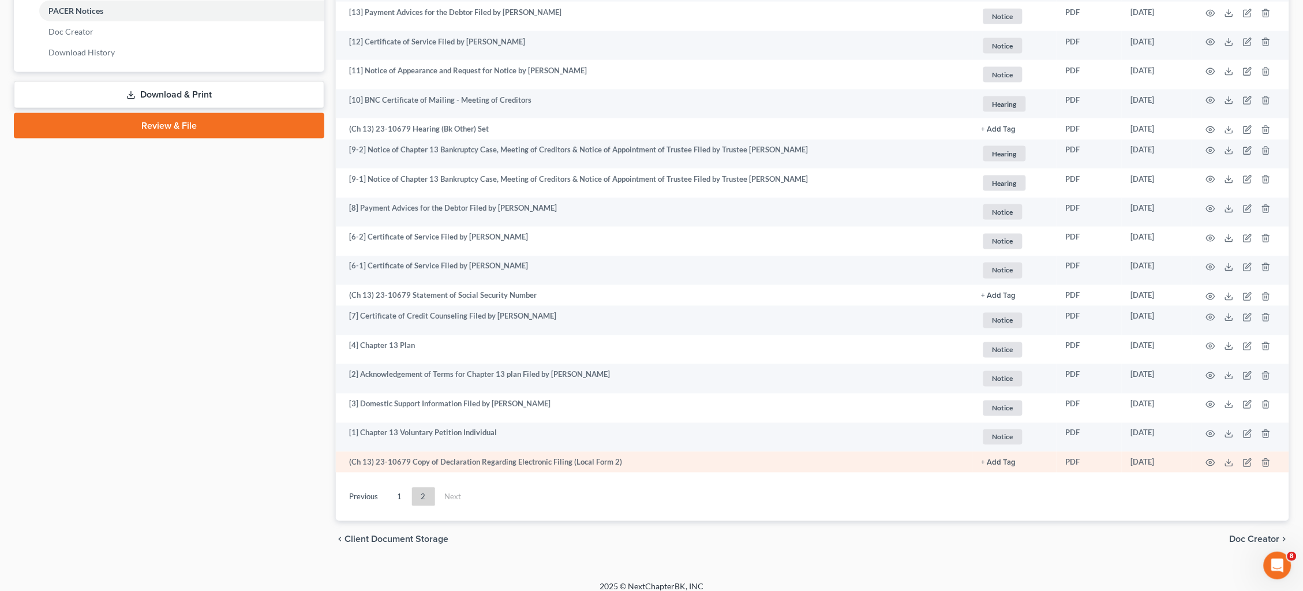
scroll to position [555, 0]
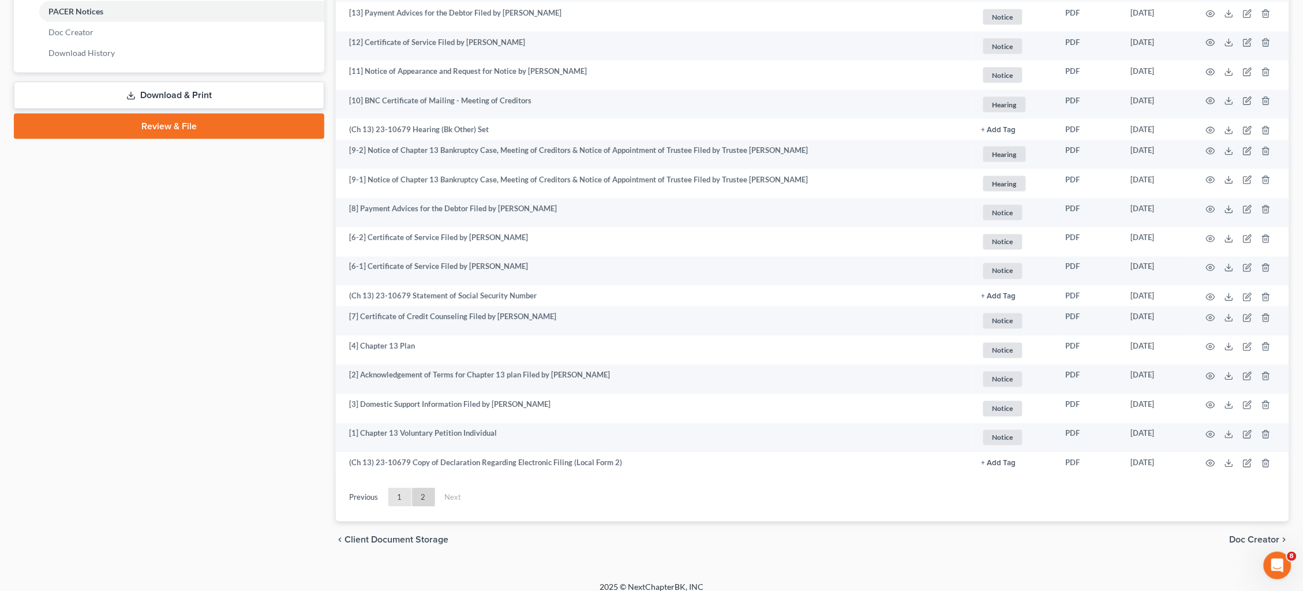
click at [405, 490] on link "1" at bounding box center [399, 497] width 23 height 18
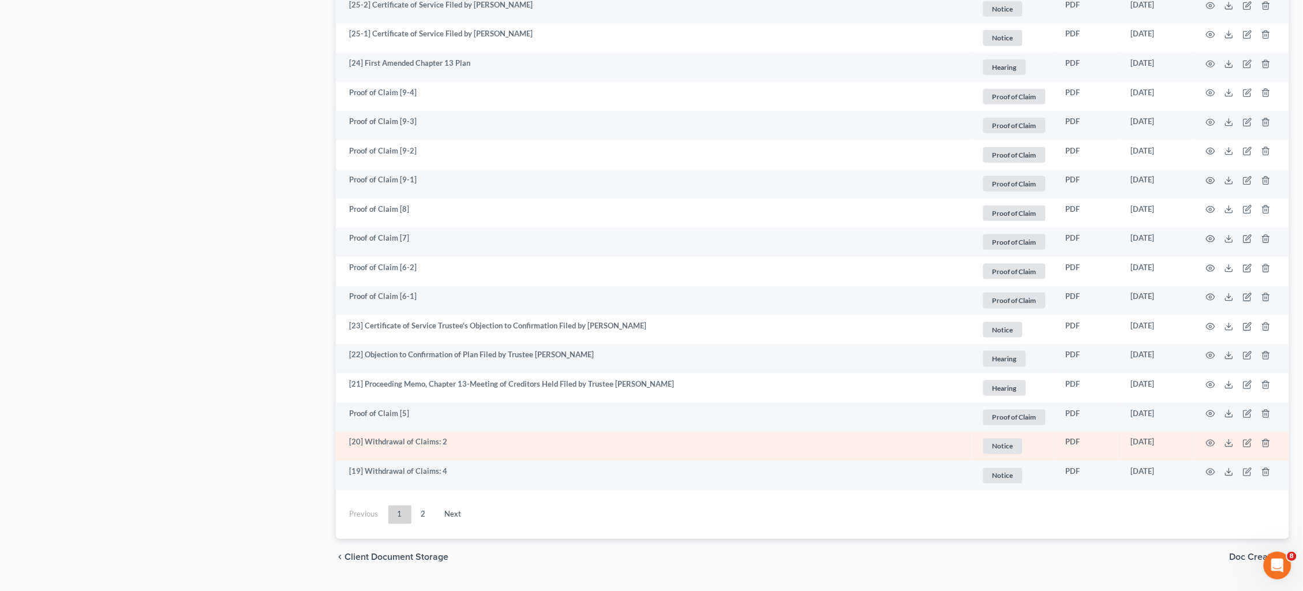
scroll to position [1957, 0]
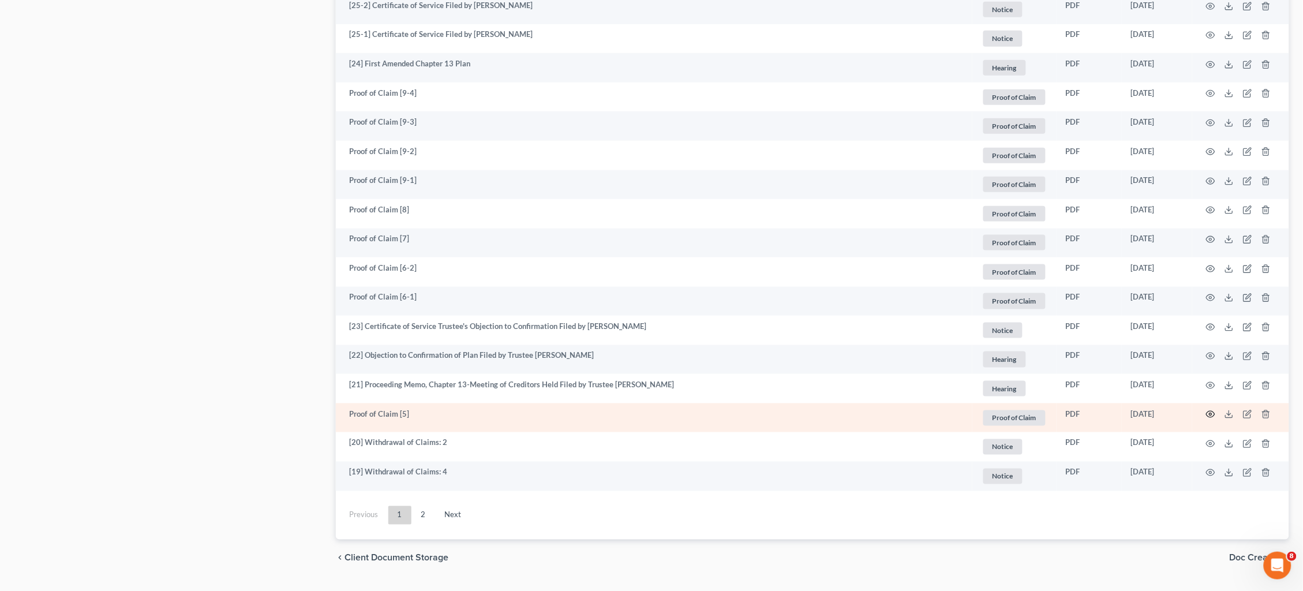
click at [1211, 410] on icon "button" at bounding box center [1210, 414] width 9 height 9
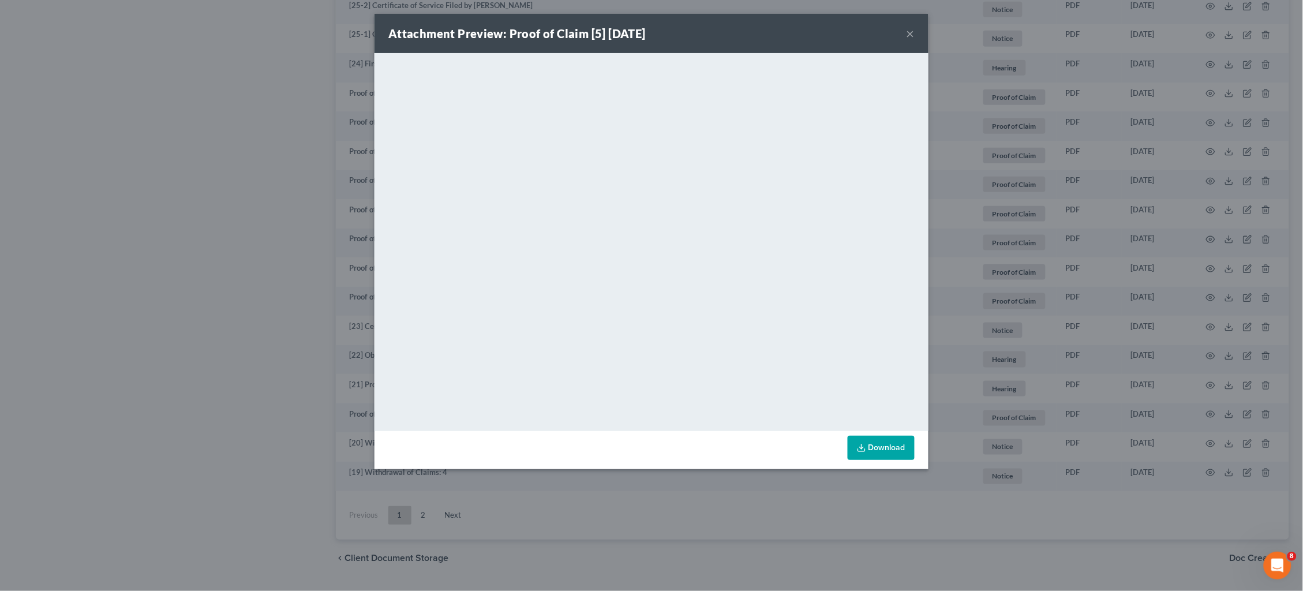
click at [1104, 230] on div "Attachment Preview: Proof of Claim [5] [DATE] × <object ng-attr-data='[URL][DOM…" at bounding box center [651, 295] width 1303 height 591
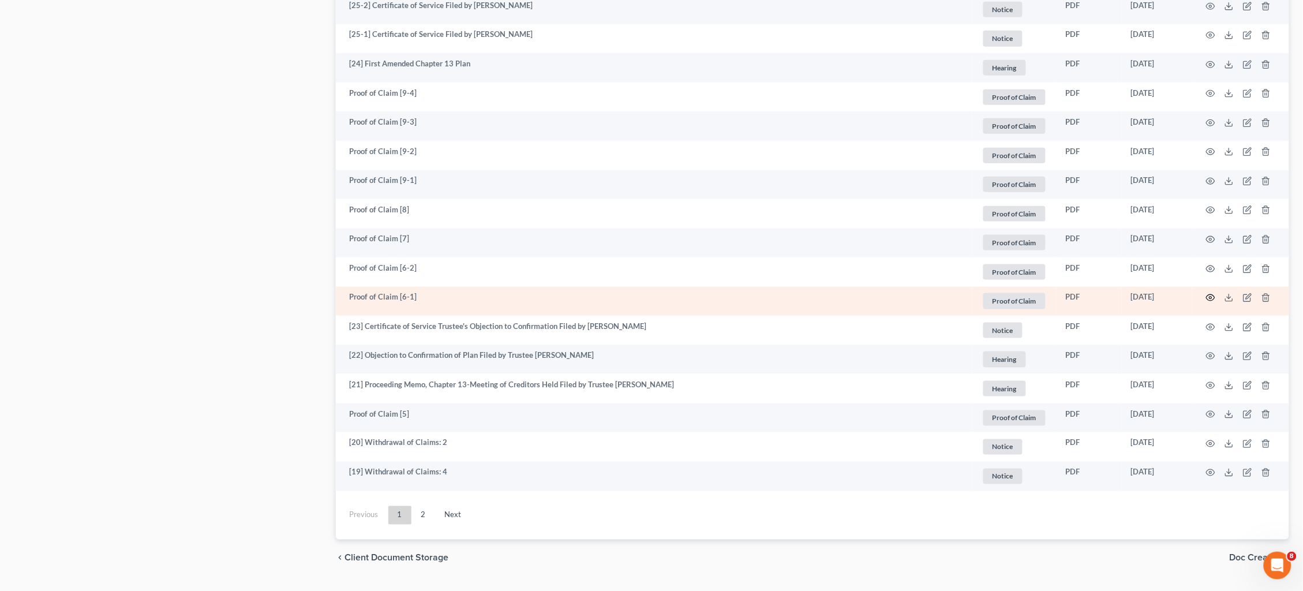
click at [1209, 293] on icon "button" at bounding box center [1210, 297] width 9 height 9
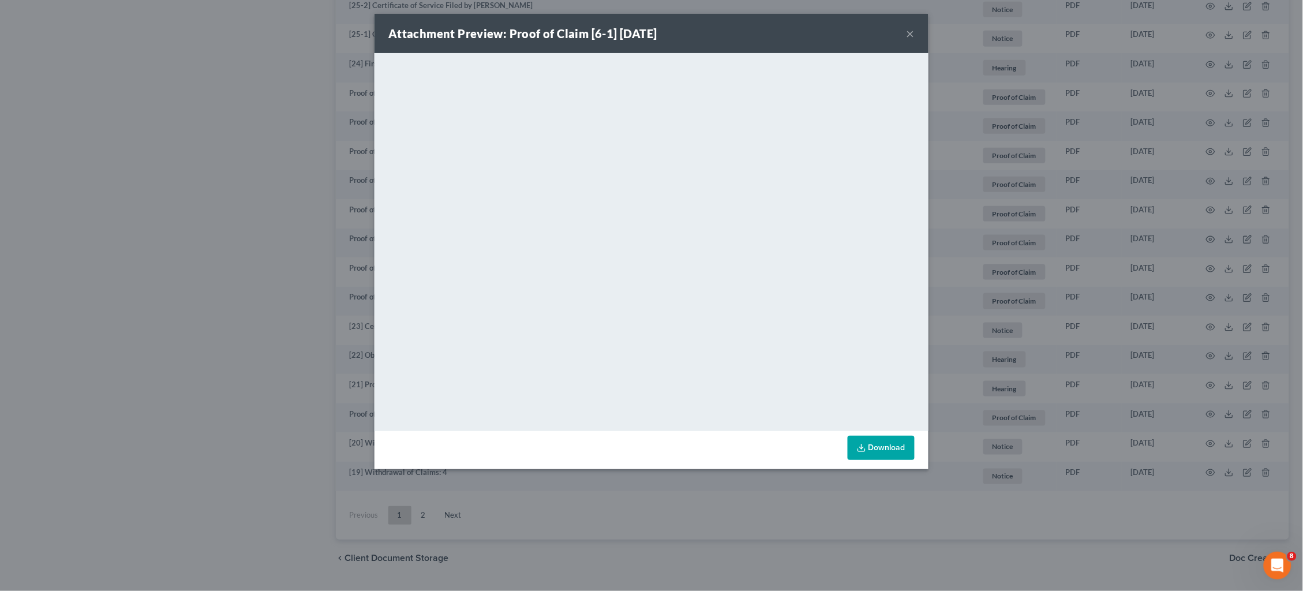
click at [1197, 232] on div "Attachment Preview: Proof of Claim [6-1] [DATE] × <object ng-attr-data='[URL][D…" at bounding box center [651, 295] width 1303 height 591
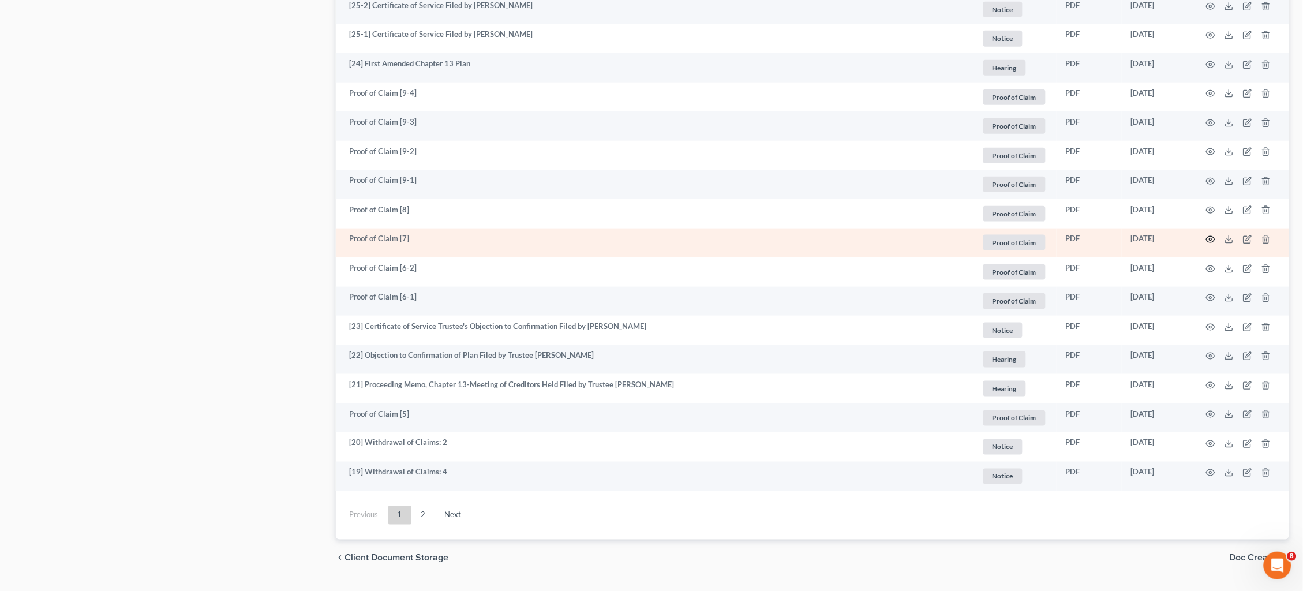
click at [1211, 237] on icon "button" at bounding box center [1211, 240] width 9 height 6
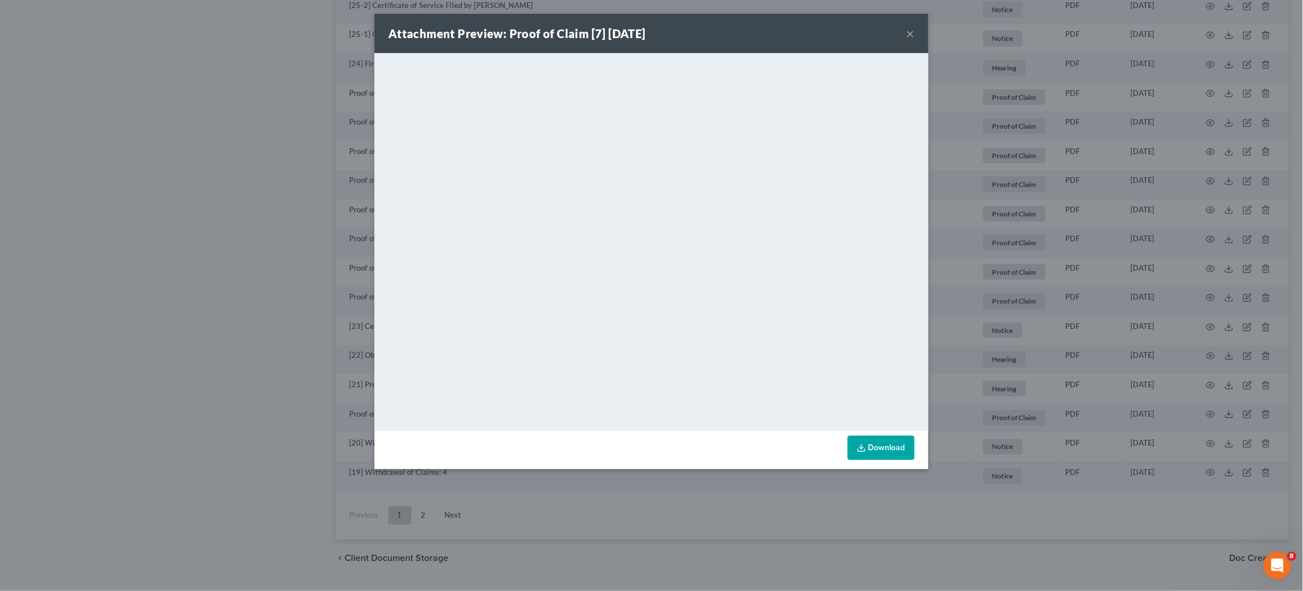
click at [1049, 267] on div "Attachment Preview: Proof of Claim [7] [DATE] × <object ng-attr-data='[URL][DOM…" at bounding box center [651, 295] width 1303 height 591
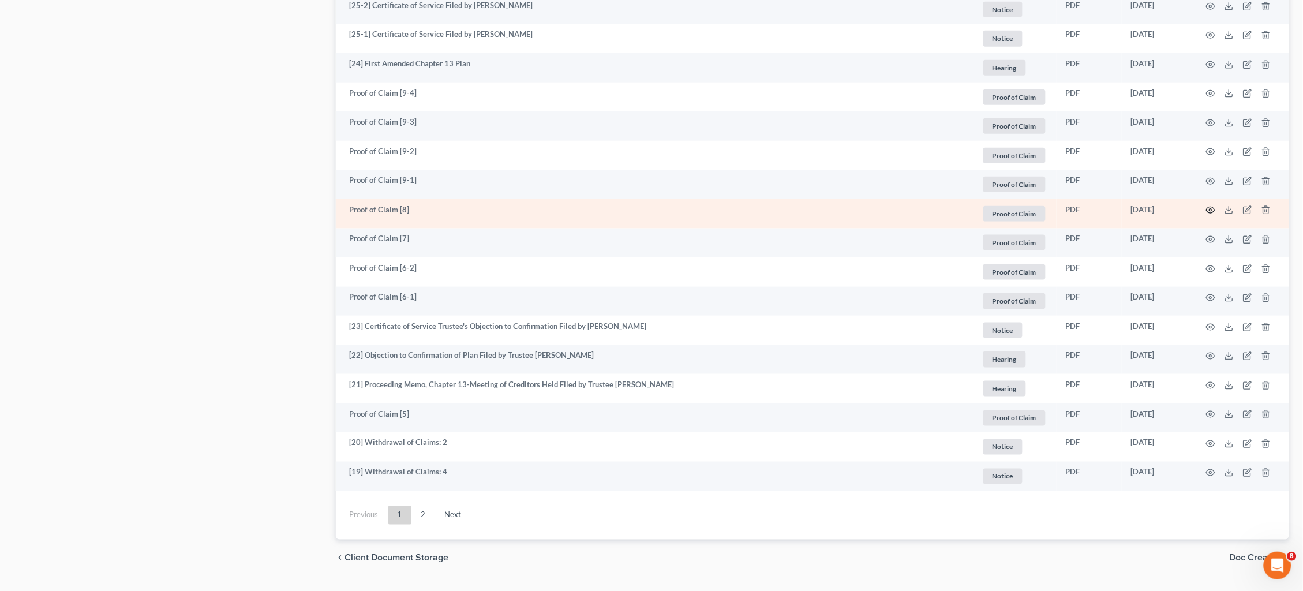
click at [1210, 206] on icon "button" at bounding box center [1210, 210] width 9 height 9
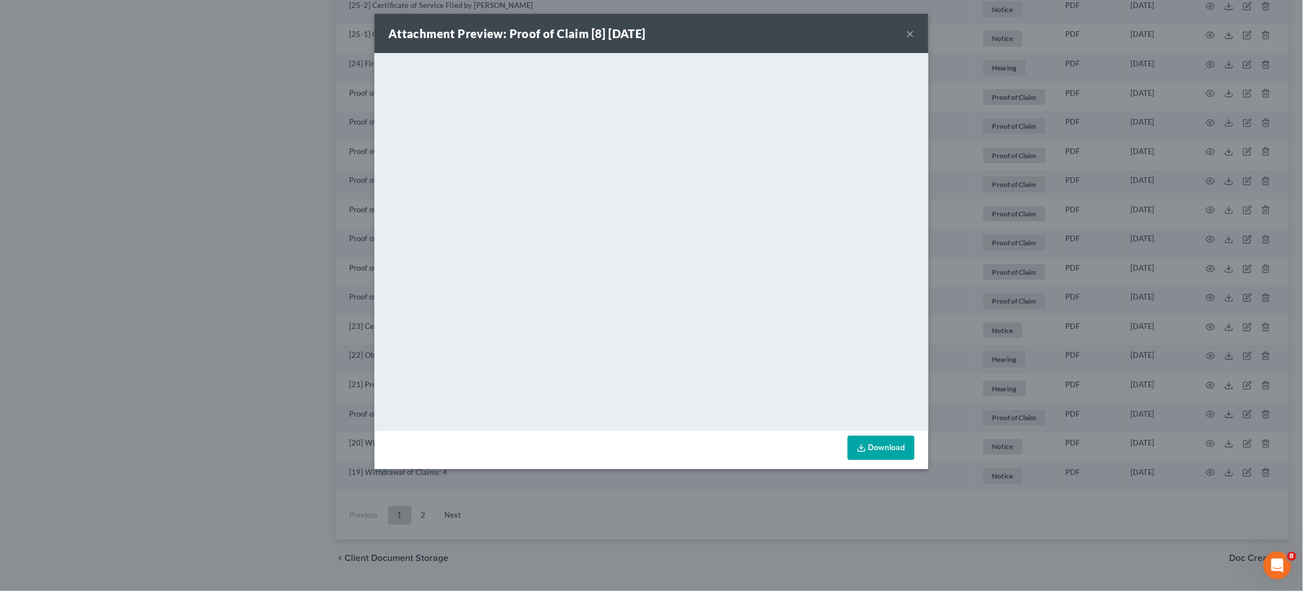
click at [1046, 191] on div "Attachment Preview: Proof of Claim [8] [DATE] × <object ng-attr-data='[URL][DOM…" at bounding box center [651, 295] width 1303 height 591
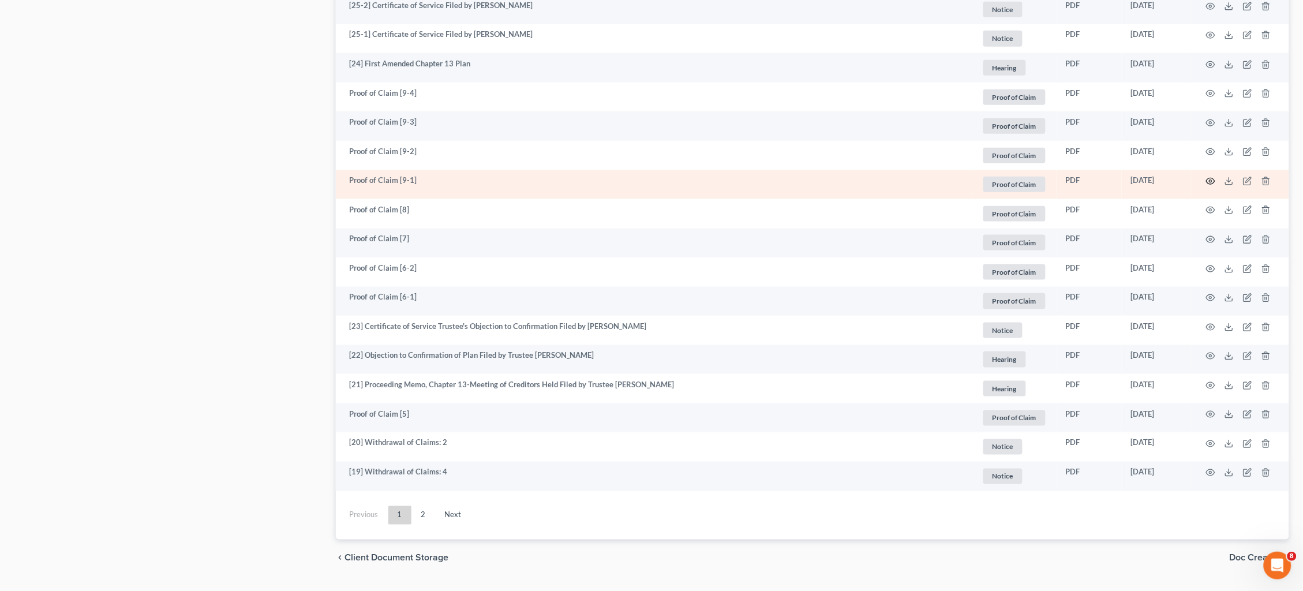
click at [1205, 170] on td at bounding box center [1241, 184] width 97 height 29
click at [1209, 177] on icon "button" at bounding box center [1210, 181] width 9 height 9
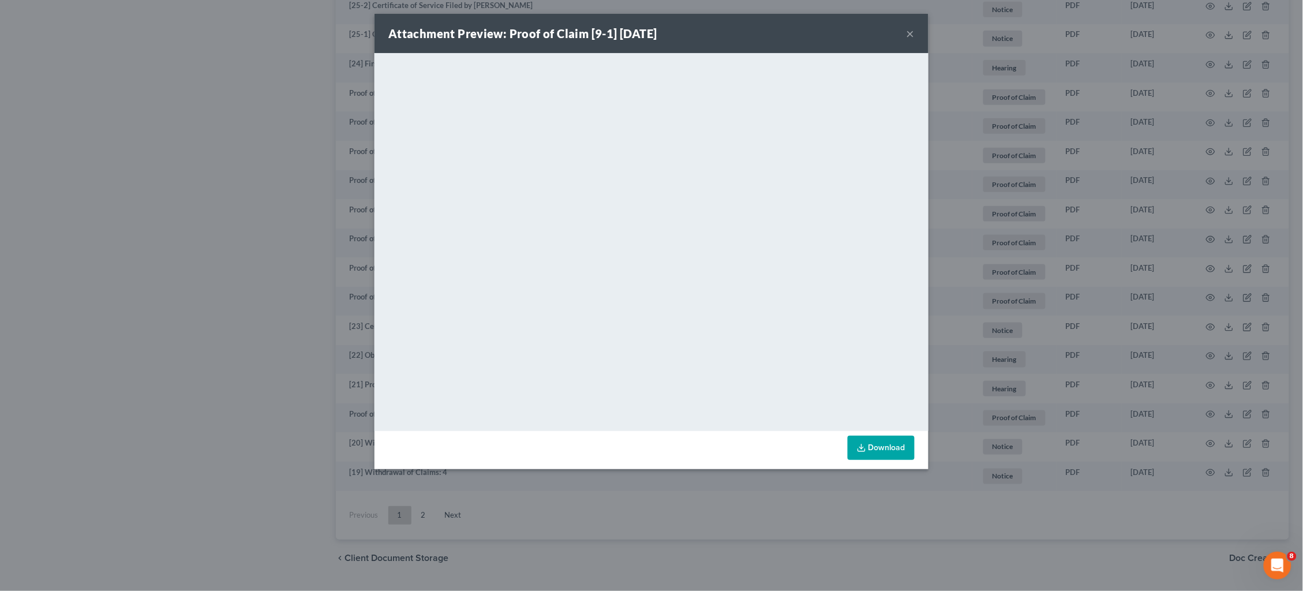
click at [1025, 317] on div "Attachment Preview: Proof of Claim [9-1] [DATE] × <object ng-attr-data='[URL][D…" at bounding box center [651, 295] width 1303 height 591
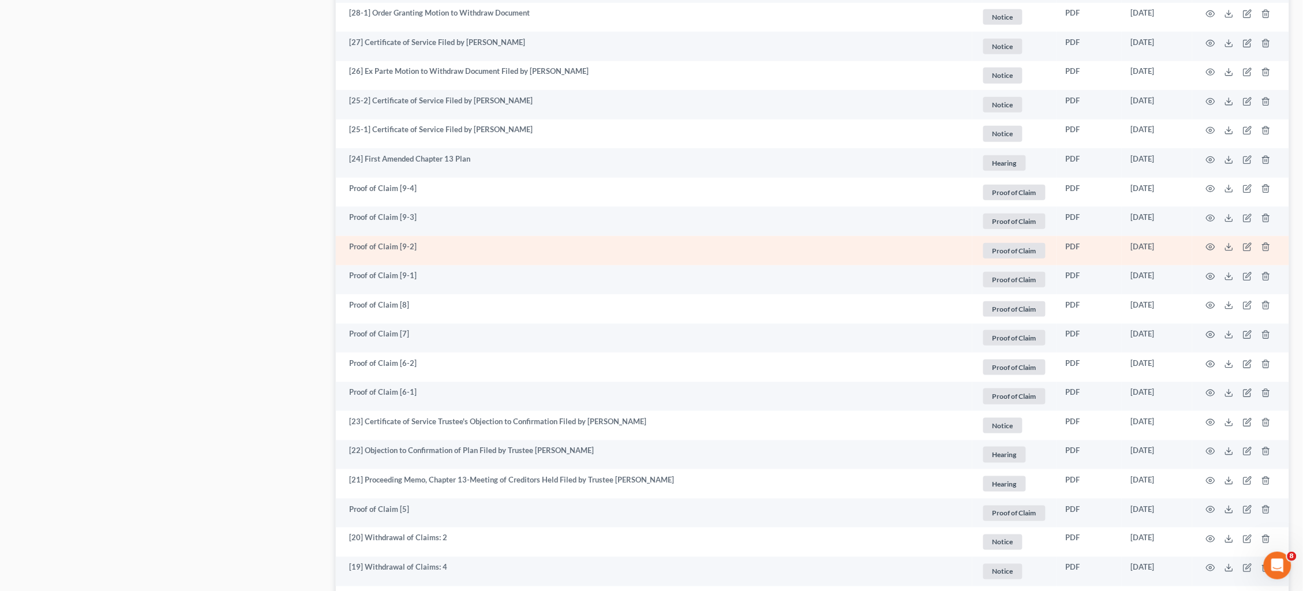
scroll to position [1861, 0]
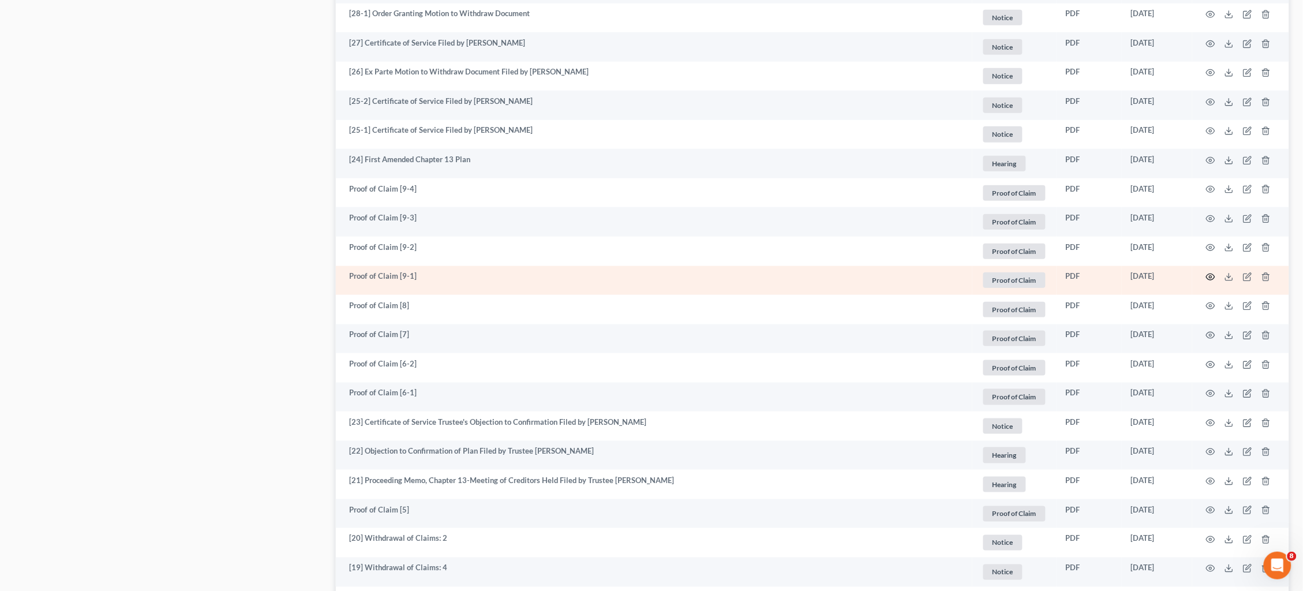
click at [1210, 272] on icon "button" at bounding box center [1210, 276] width 9 height 9
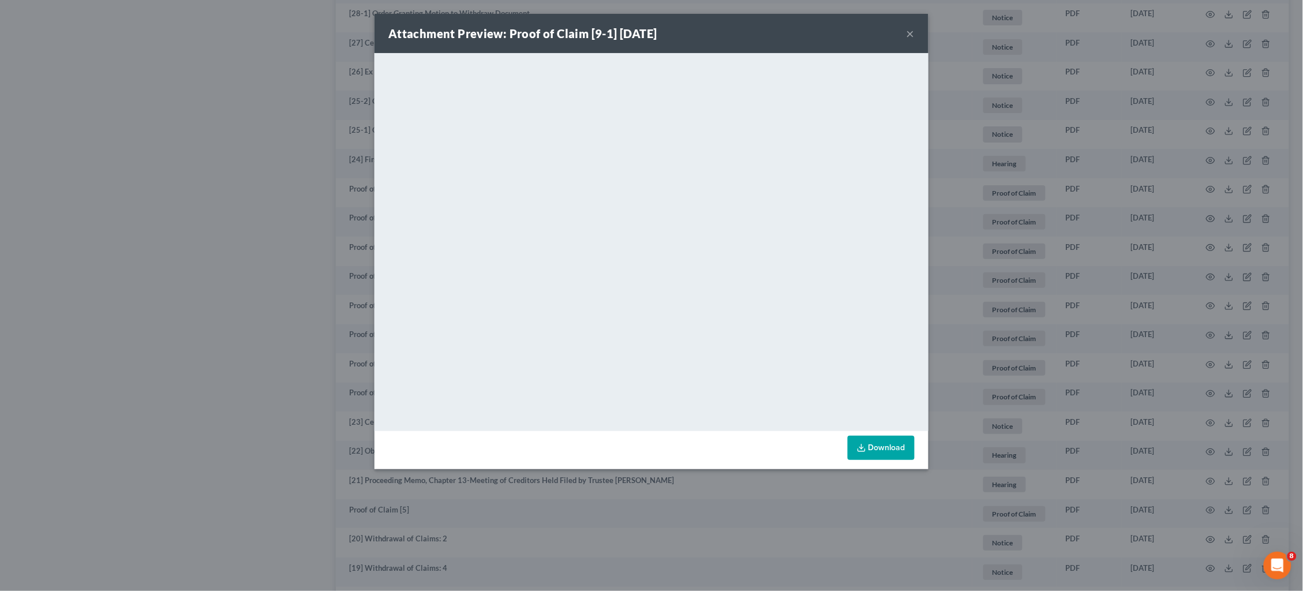
click at [1086, 316] on div "Attachment Preview: Proof of Claim [9-1] [DATE] × <object ng-attr-data='[URL][D…" at bounding box center [651, 295] width 1303 height 591
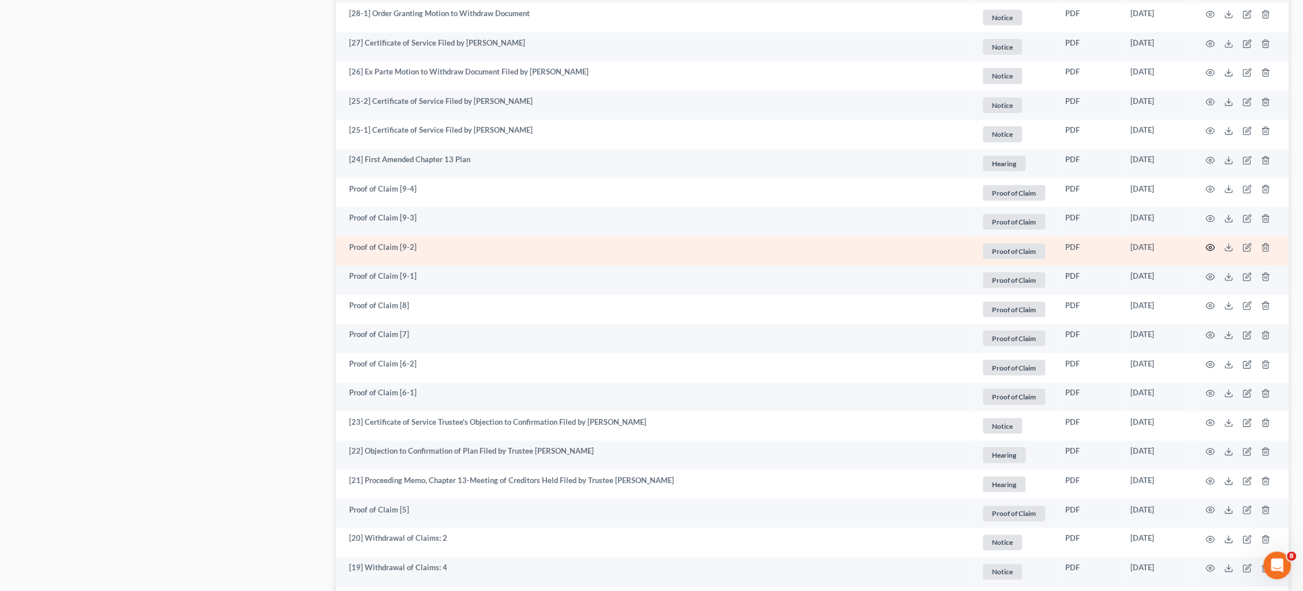
click at [1212, 243] on icon "button" at bounding box center [1210, 247] width 9 height 9
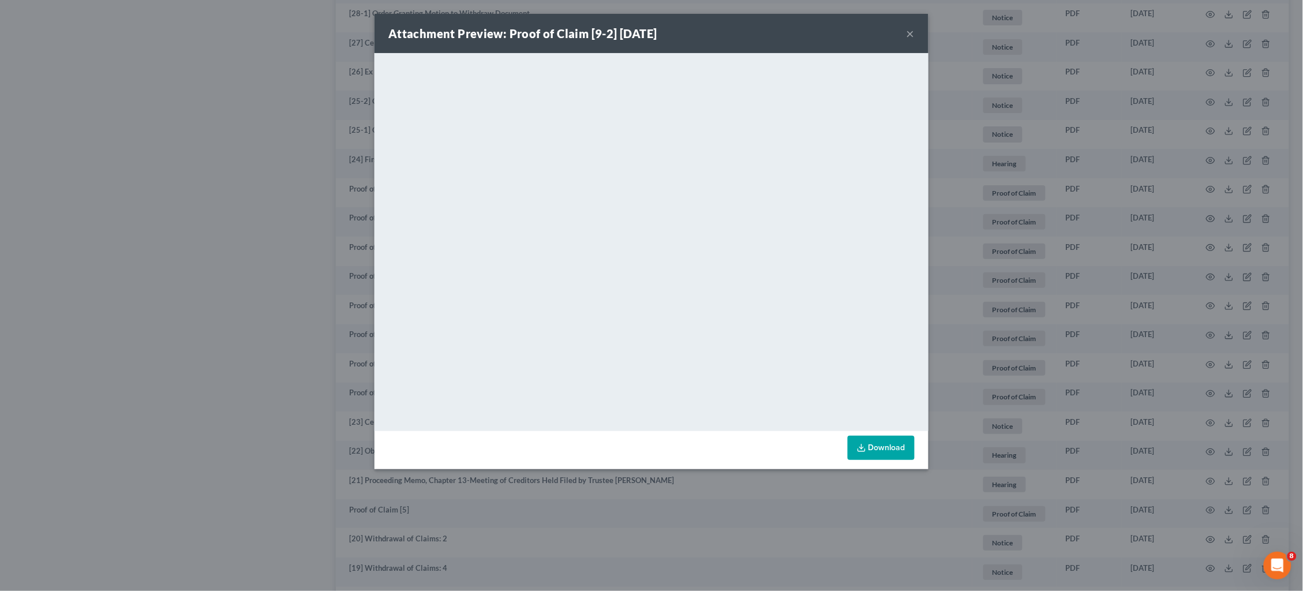
click at [1077, 218] on div "Attachment Preview: Proof of Claim [9-2] [DATE] × <object ng-attr-data='[URL][D…" at bounding box center [651, 295] width 1303 height 591
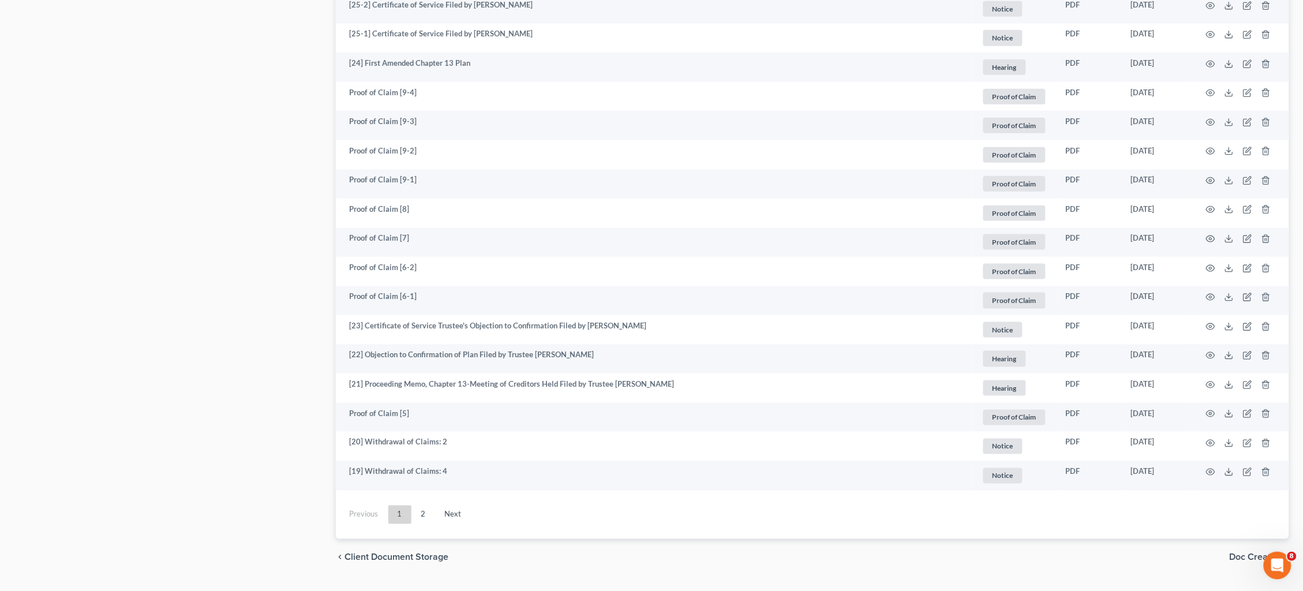
scroll to position [1957, 0]
click at [422, 506] on link "2" at bounding box center [423, 515] width 23 height 18
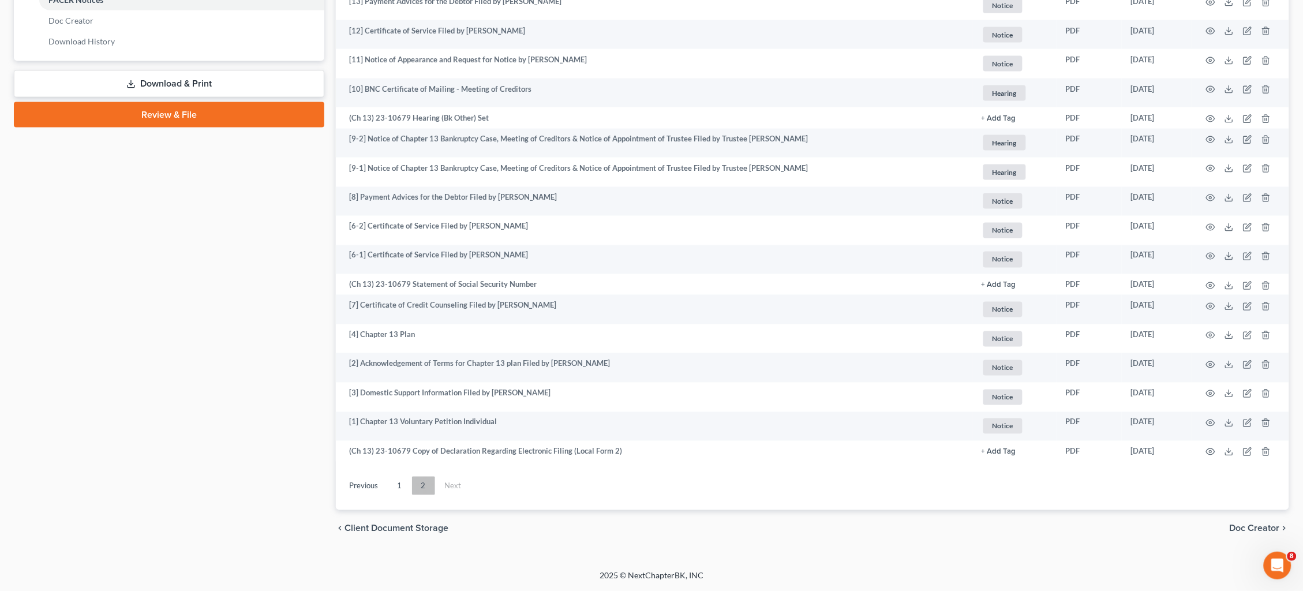
scroll to position [555, 0]
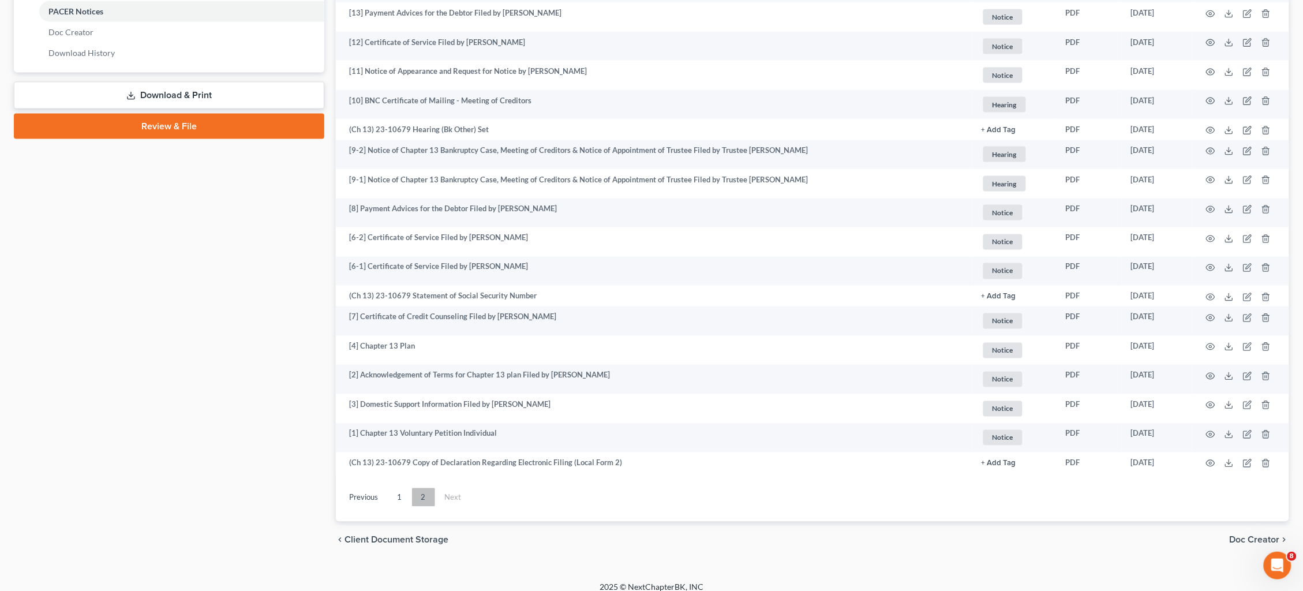
click at [425, 488] on link "2" at bounding box center [423, 497] width 23 height 18
